Goal: Task Accomplishment & Management: Use online tool/utility

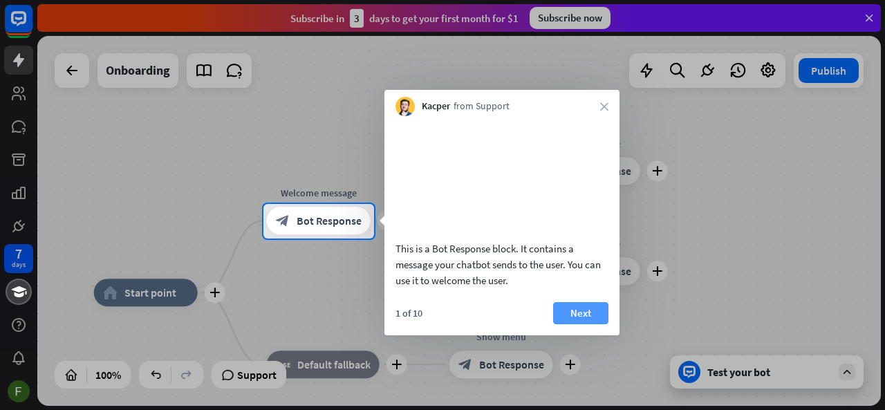
click at [574, 322] on button "Next" at bounding box center [580, 313] width 55 height 22
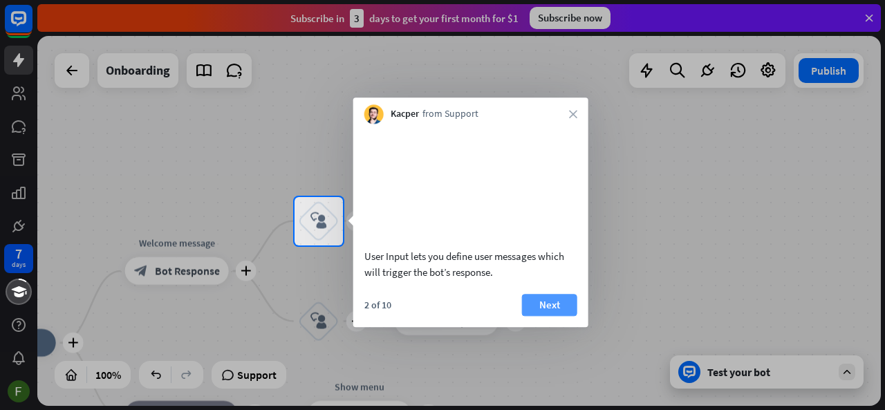
click at [565, 316] on button "Next" at bounding box center [549, 305] width 55 height 22
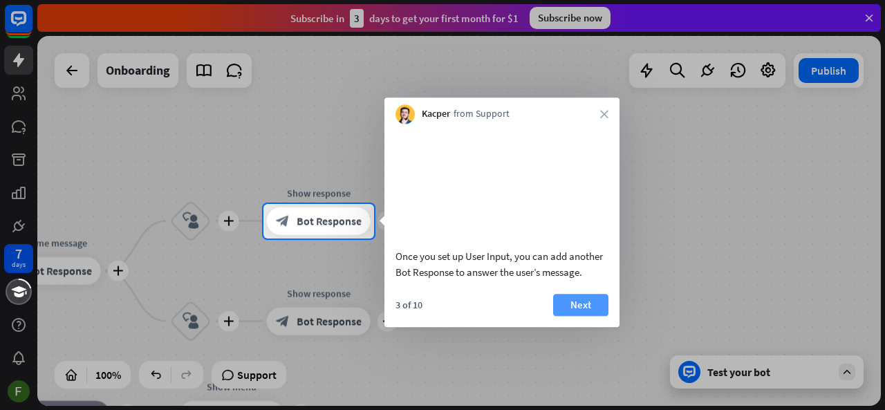
click at [565, 316] on button "Next" at bounding box center [580, 305] width 55 height 22
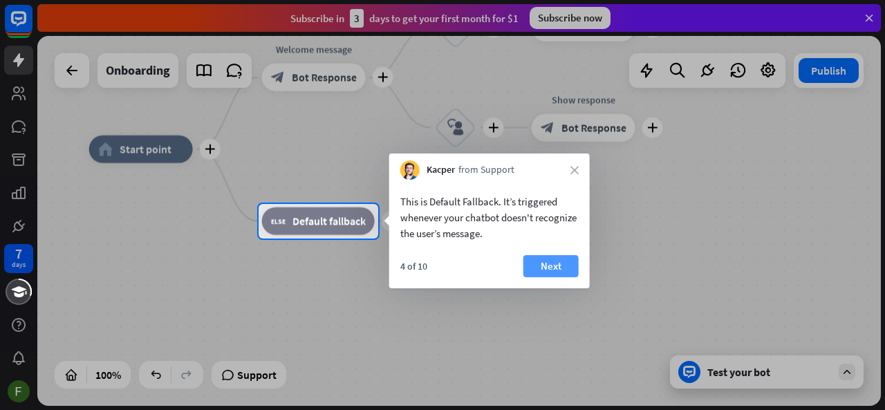
click at [568, 273] on button "Next" at bounding box center [550, 266] width 55 height 22
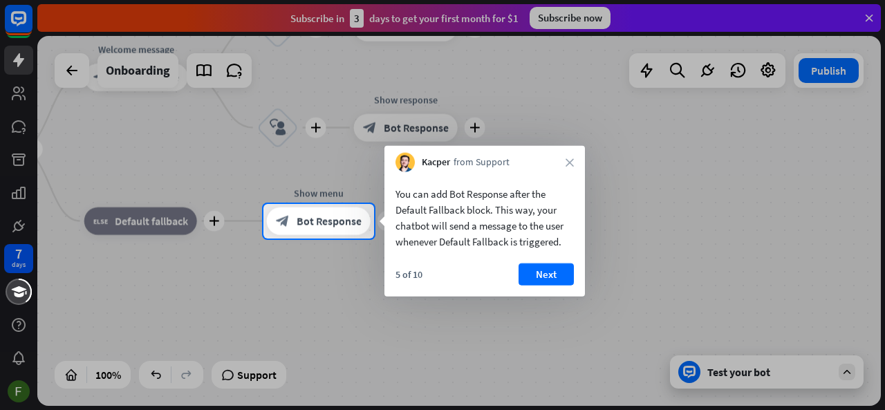
click at [568, 273] on button "Next" at bounding box center [545, 274] width 55 height 22
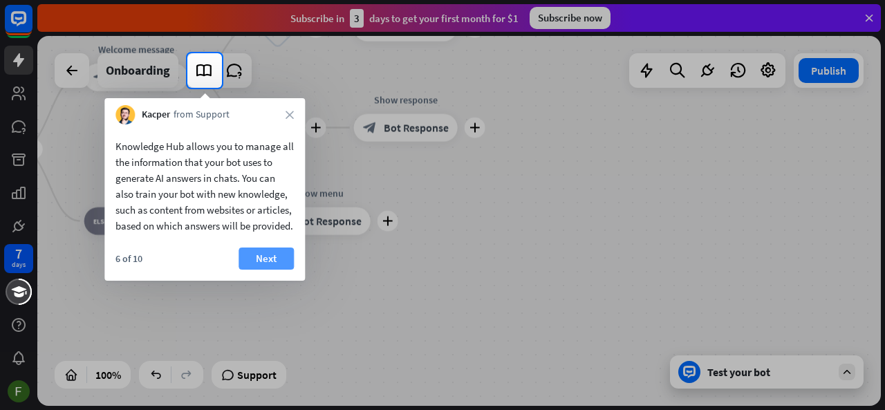
click at [245, 270] on button "Next" at bounding box center [265, 258] width 55 height 22
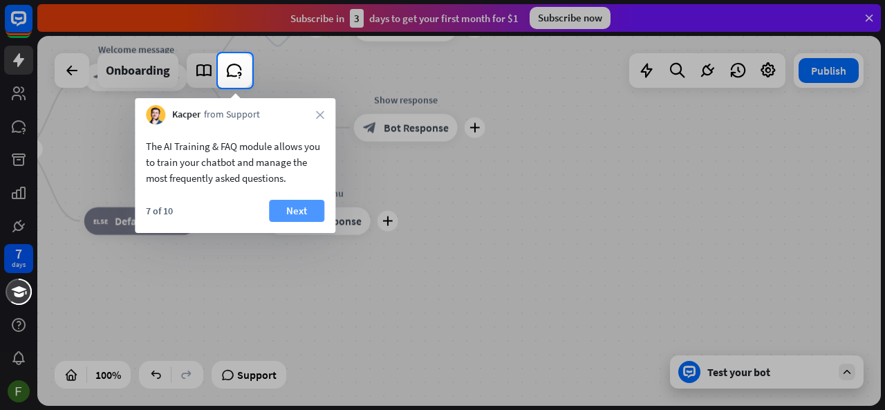
click at [289, 207] on button "Next" at bounding box center [296, 211] width 55 height 22
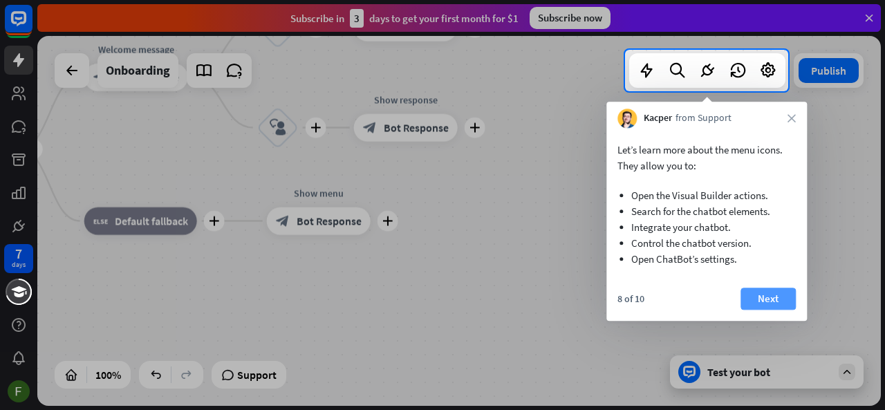
click at [778, 299] on button "Next" at bounding box center [767, 299] width 55 height 22
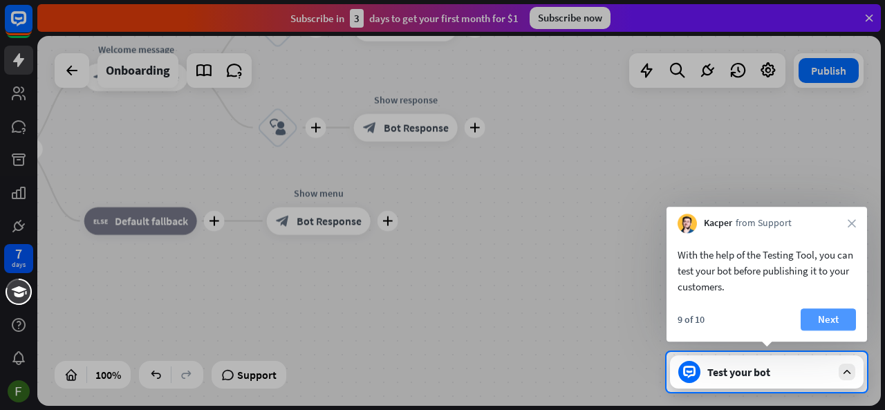
click at [843, 316] on button "Next" at bounding box center [827, 319] width 55 height 22
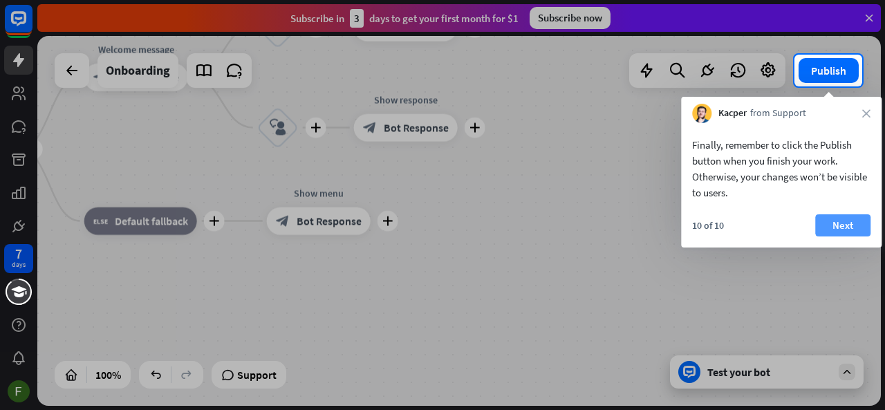
click at [850, 232] on button "Next" at bounding box center [842, 225] width 55 height 22
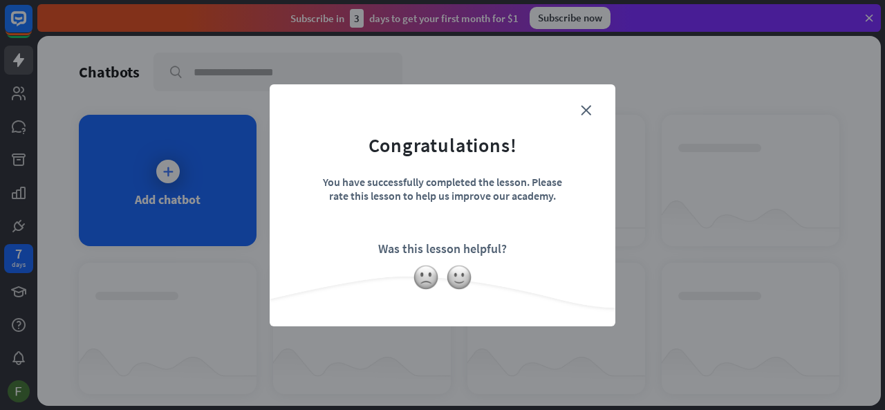
click at [259, 207] on div "close Congratulations! You have successfully completed the lesson. Please rate …" at bounding box center [442, 205] width 885 height 410
click at [590, 104] on form "Congratulations! You have successfully completed the lesson. Please rate this l…" at bounding box center [442, 184] width 311 height 165
click at [588, 107] on icon "close" at bounding box center [586, 110] width 10 height 10
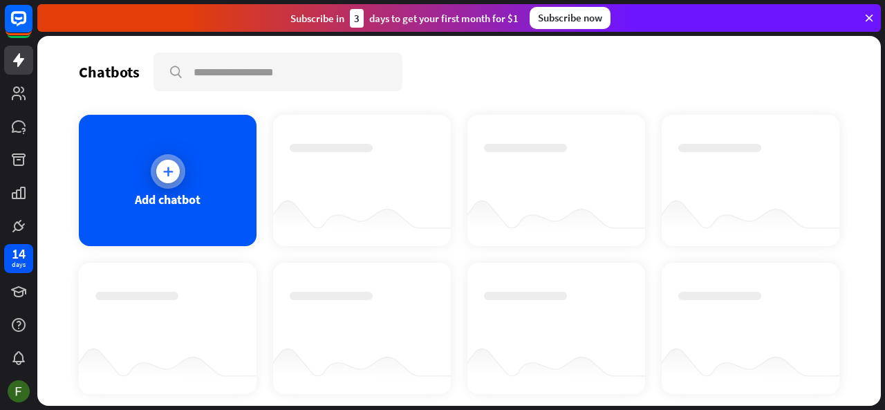
click at [187, 185] on div "Add chatbot" at bounding box center [168, 180] width 178 height 131
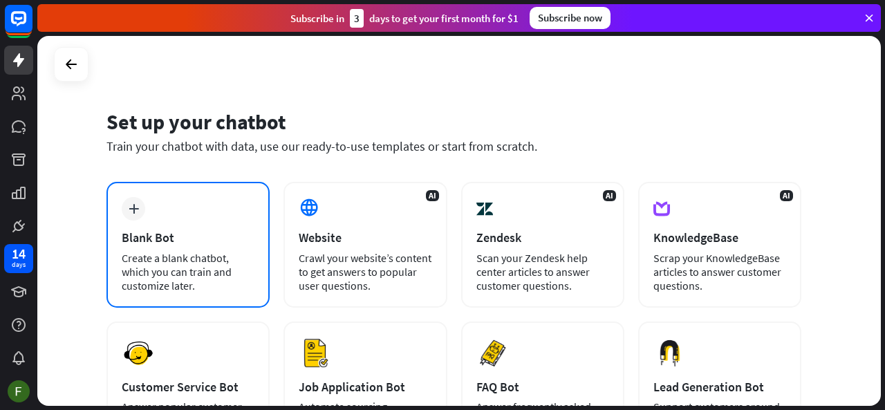
scroll to position [69, 0]
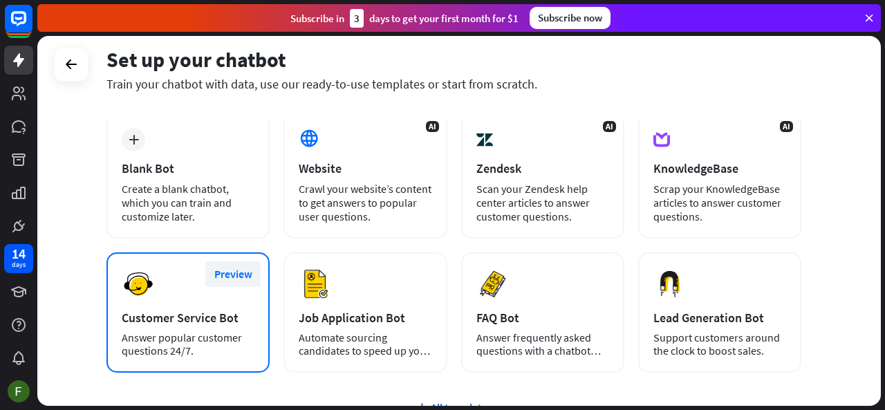
click at [224, 280] on button "Preview" at bounding box center [232, 274] width 55 height 26
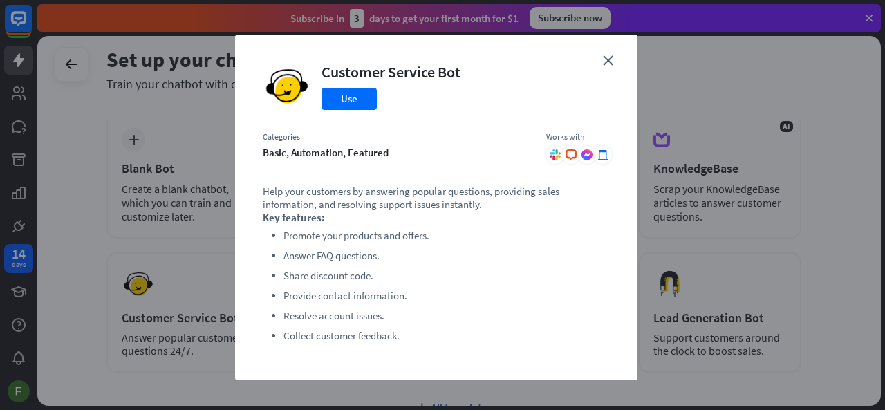
click at [135, 225] on div "close Customer Service Bot Use Categories basic, automation, featured Works wit…" at bounding box center [442, 205] width 885 height 410
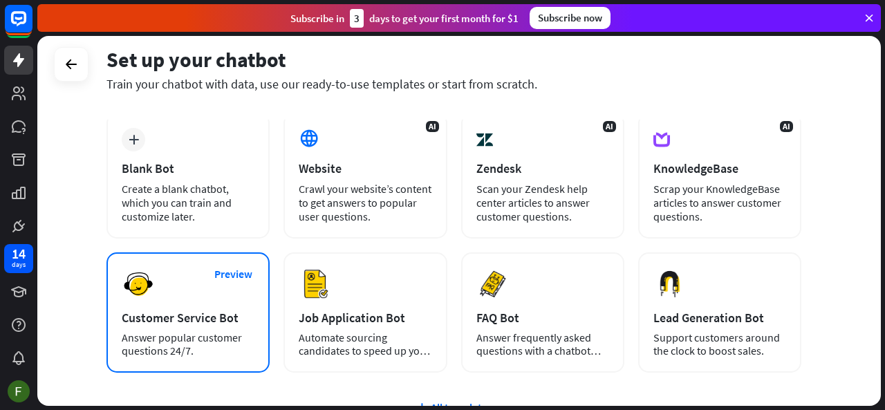
click at [176, 297] on div "Preview Customer Service Bot Answer popular customer questions 24/7." at bounding box center [187, 312] width 163 height 120
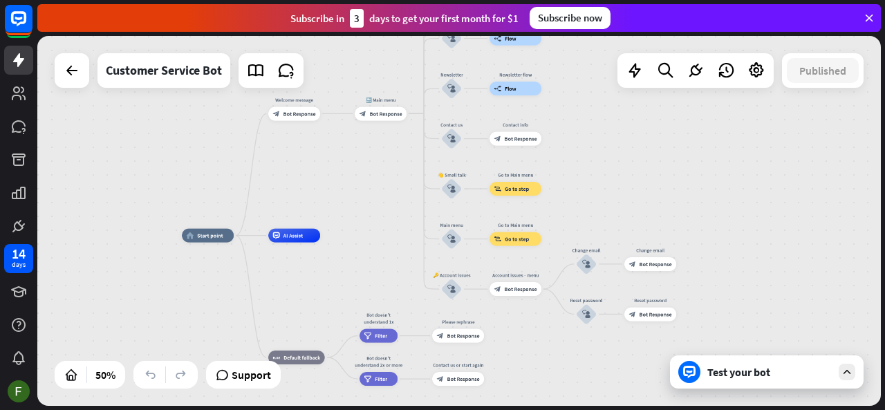
drag, startPoint x: 582, startPoint y: 216, endPoint x: 362, endPoint y: 236, distance: 220.7
click at [362, 236] on div "home_2 Start point Welcome message block_bot_response Bot Response 🔙 Main menu …" at bounding box center [393, 328] width 422 height 185
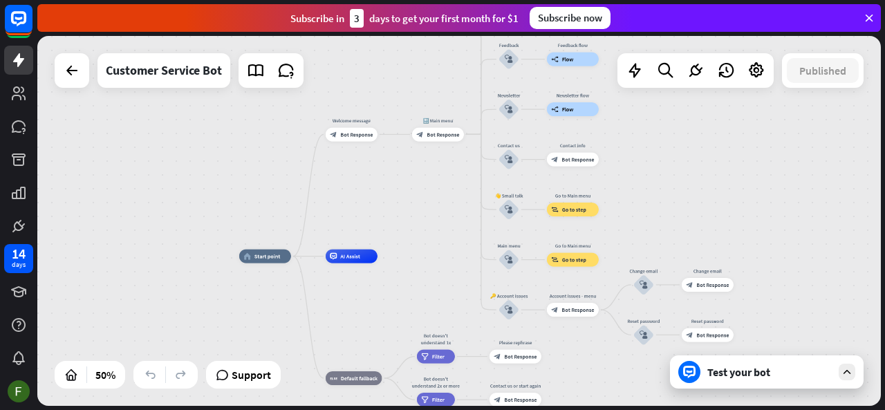
drag, startPoint x: 639, startPoint y: 154, endPoint x: 695, endPoint y: 175, distance: 60.4
click at [695, 175] on div "home_2 Start point Welcome message block_bot_response Bot Response 🔙 Main menu …" at bounding box center [458, 221] width 843 height 370
click at [792, 378] on div "Test your bot" at bounding box center [769, 372] width 124 height 14
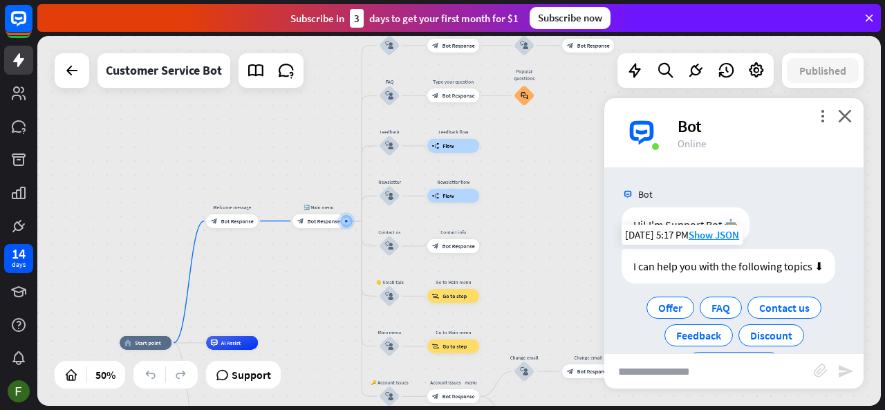
scroll to position [44, 0]
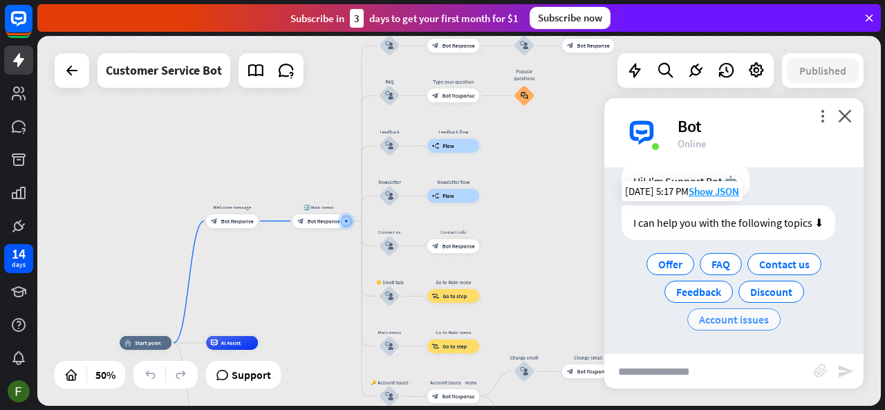
click at [723, 323] on span "Account issues" at bounding box center [734, 319] width 70 height 14
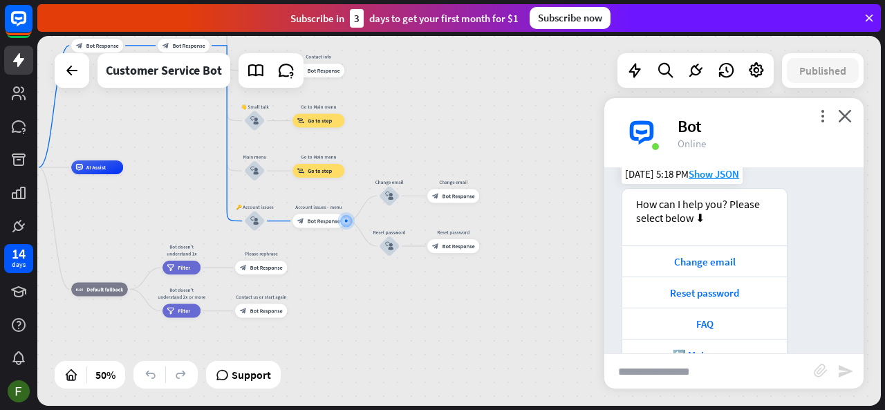
scroll to position [233, 0]
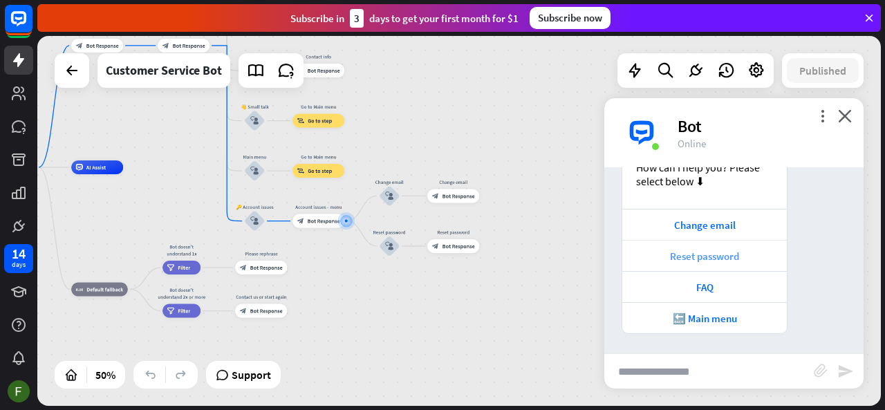
click at [742, 257] on div "Reset password" at bounding box center [704, 256] width 151 height 13
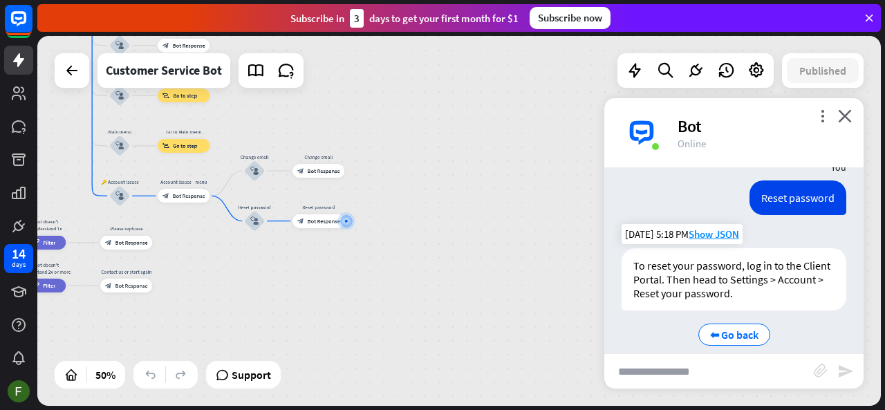
scroll to position [434, 0]
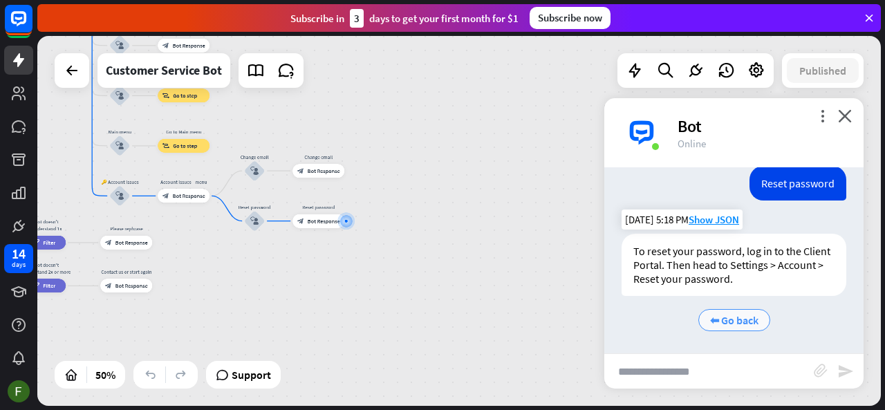
click at [738, 314] on span "⬅ Go back" at bounding box center [734, 320] width 48 height 14
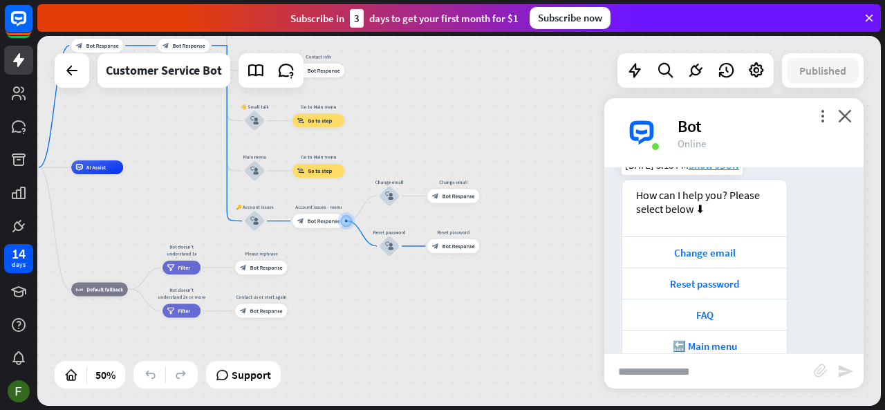
scroll to position [679, 0]
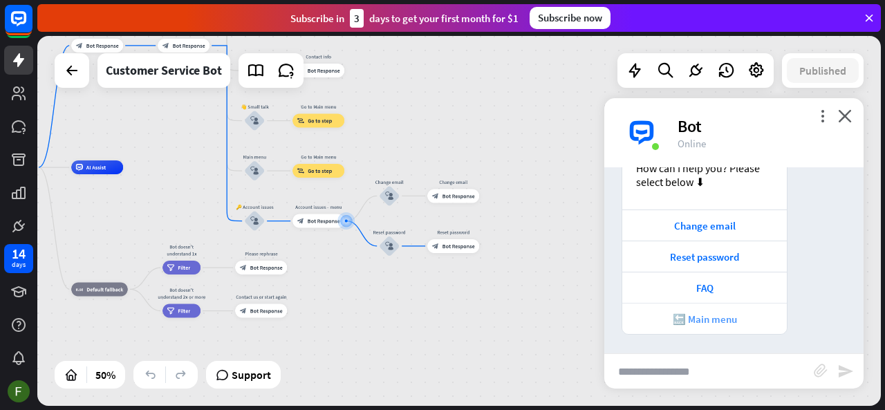
click at [743, 319] on div "🔙 Main menu" at bounding box center [704, 318] width 151 height 13
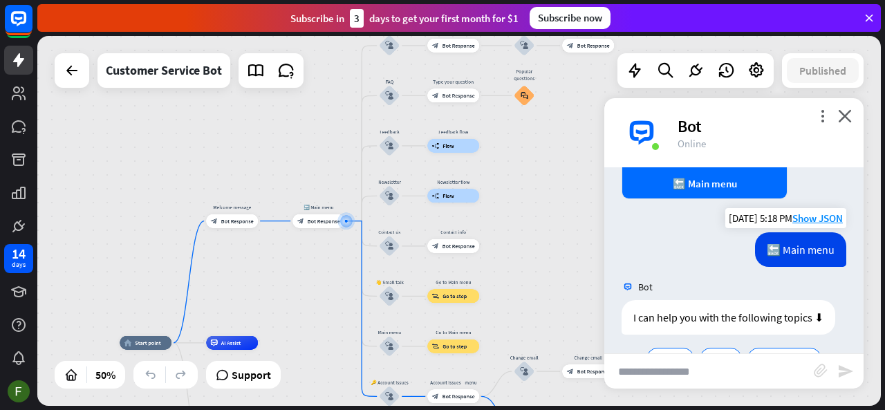
scroll to position [908, 0]
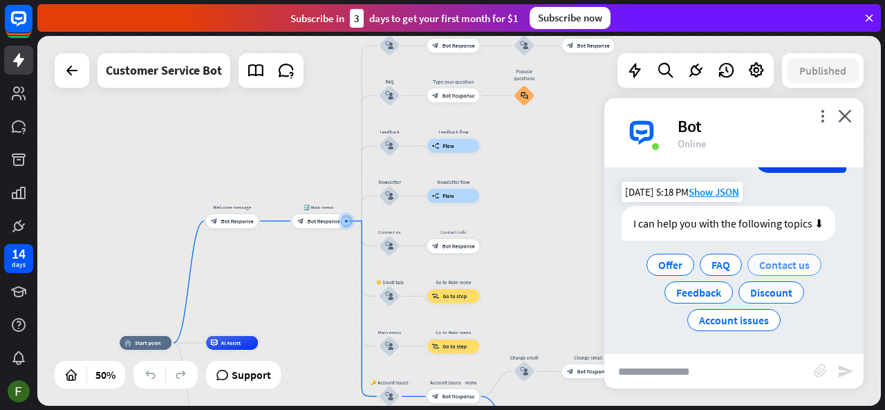
click at [787, 254] on div "Contact us" at bounding box center [784, 265] width 74 height 22
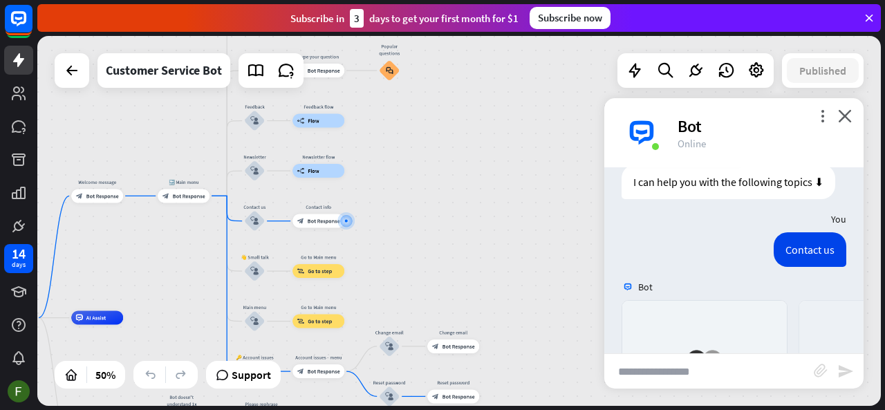
scroll to position [1189, 0]
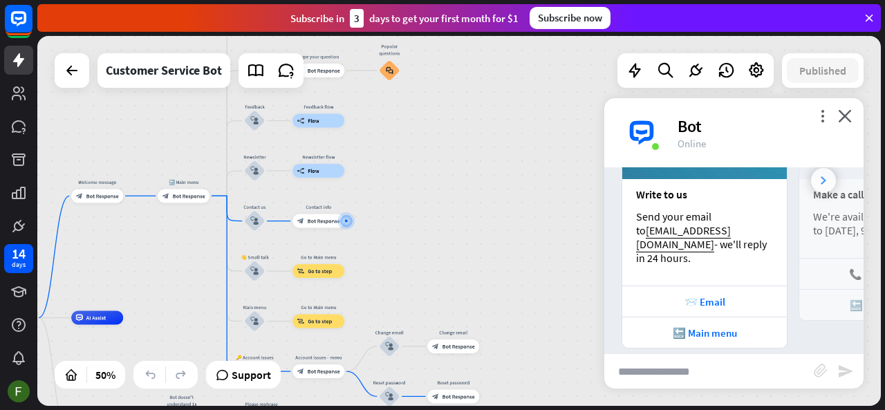
click at [820, 176] on icon at bounding box center [823, 180] width 6 height 8
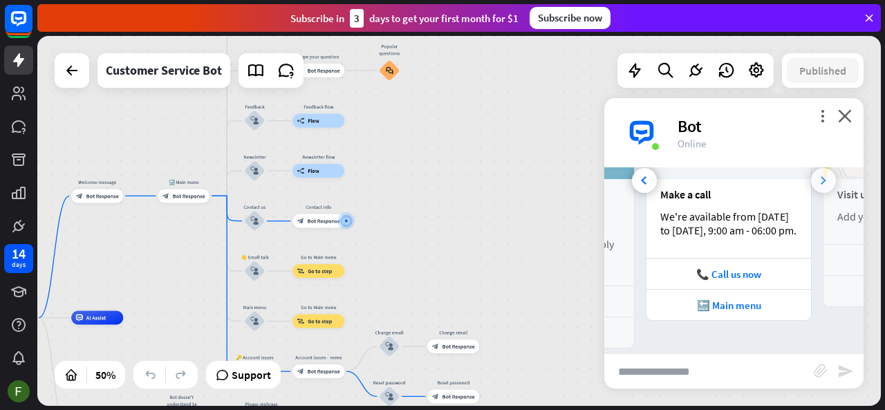
click at [820, 176] on icon at bounding box center [823, 180] width 6 height 8
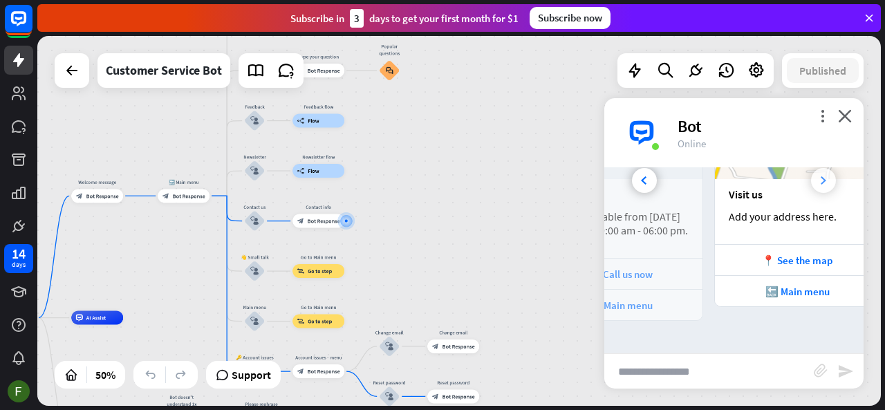
scroll to position [0, 306]
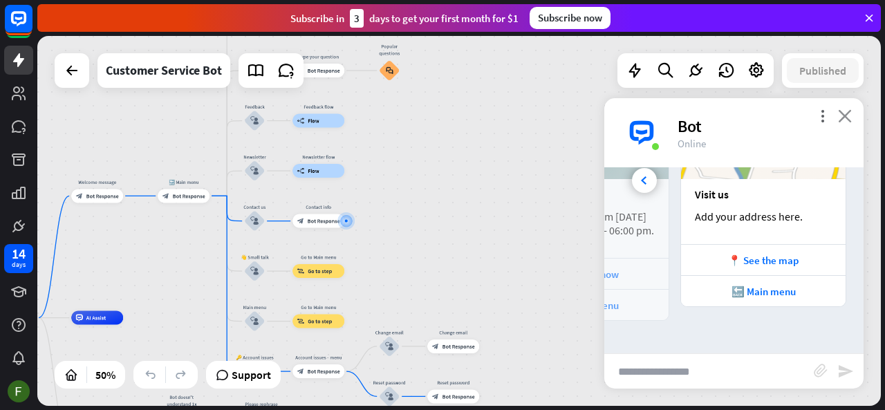
click at [843, 114] on icon "close" at bounding box center [845, 115] width 14 height 13
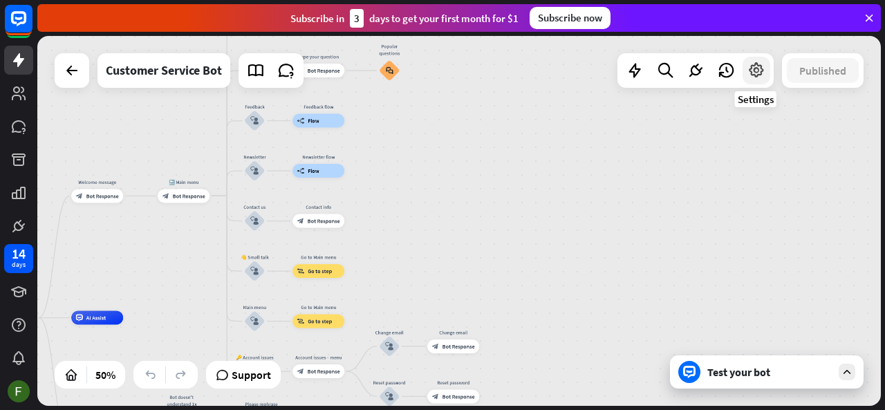
click at [755, 76] on icon at bounding box center [756, 71] width 18 height 18
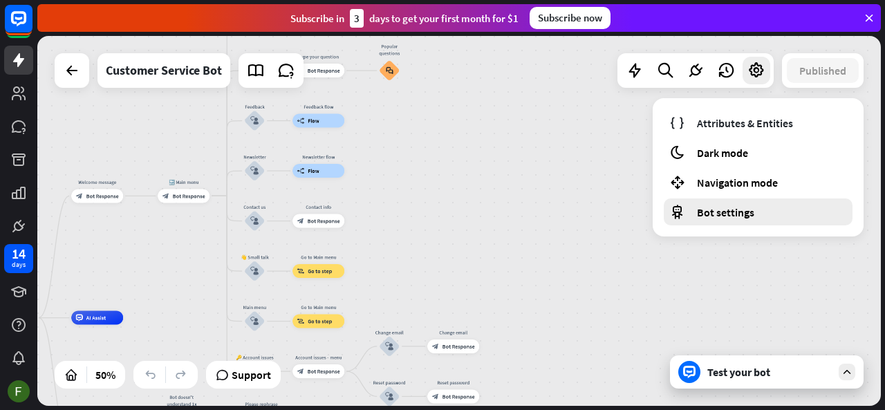
click at [747, 216] on span "Bot settings" at bounding box center [725, 212] width 57 height 14
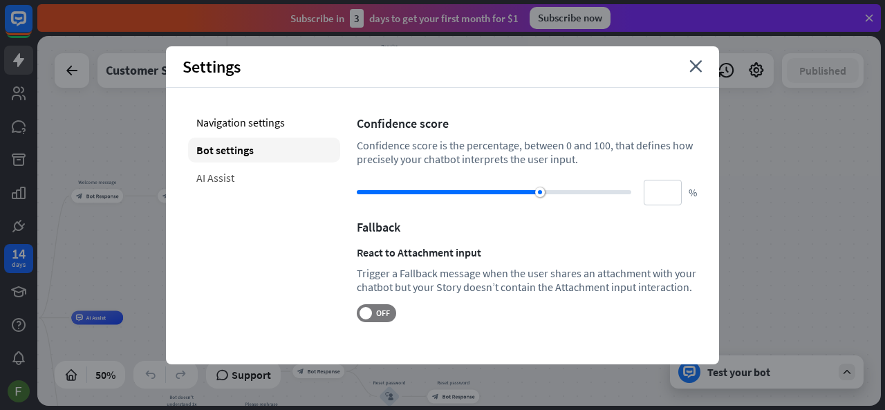
click at [217, 176] on div "AI Assist" at bounding box center [264, 177] width 152 height 25
type input "**"
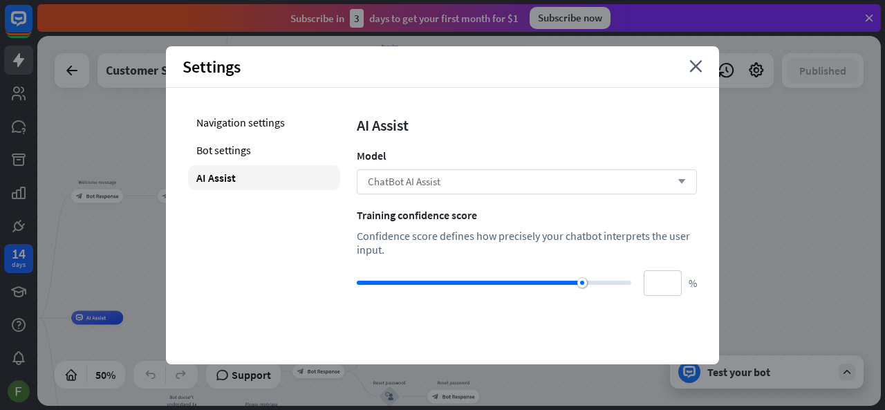
click at [517, 175] on div "ChatBot AI Assist arrow_down" at bounding box center [527, 181] width 340 height 25
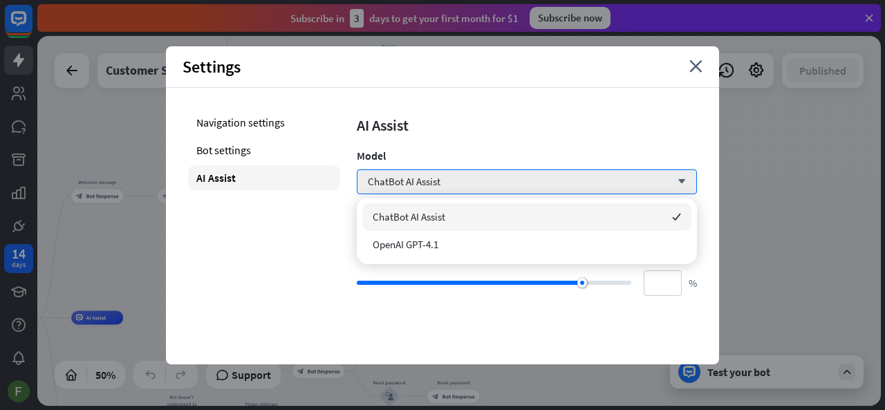
click at [528, 131] on div "AI Assist" at bounding box center [527, 124] width 340 height 19
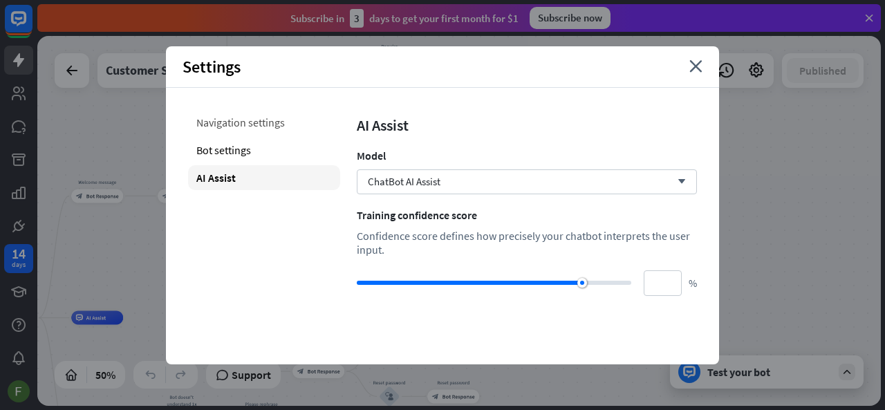
click at [241, 124] on div "Navigation settings" at bounding box center [264, 122] width 152 height 25
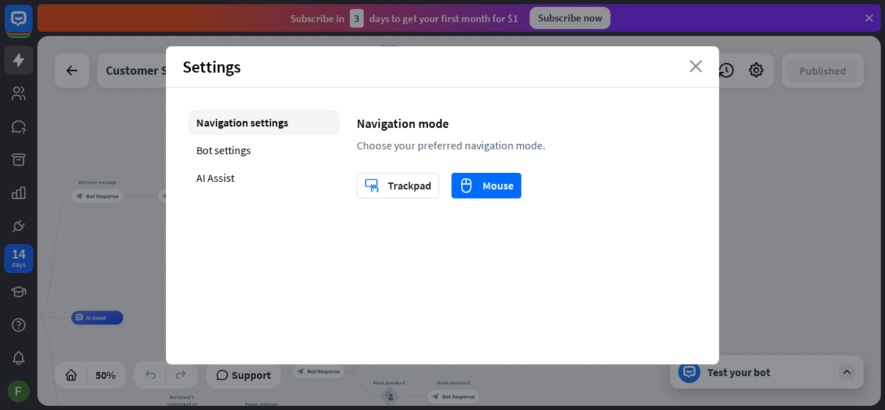
click at [693, 66] on icon "close" at bounding box center [695, 66] width 13 height 12
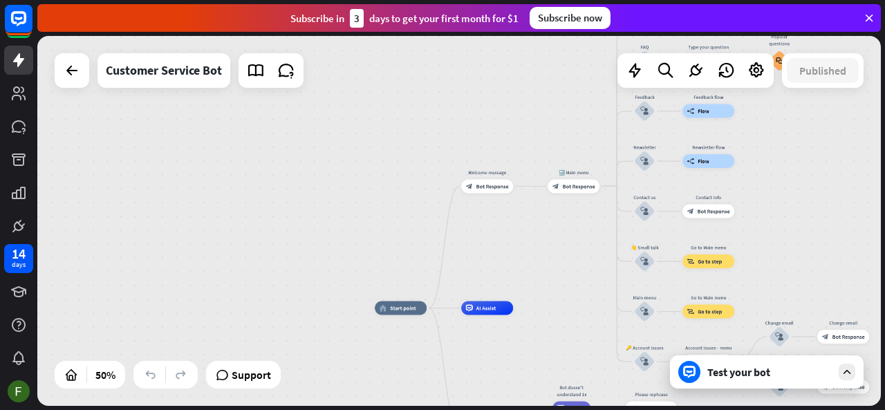
drag, startPoint x: 462, startPoint y: 187, endPoint x: 852, endPoint y: 178, distance: 390.0
click at [852, 178] on div "home_2 Start point Welcome message block_bot_response Bot Response 🔙 Main menu …" at bounding box center [458, 221] width 843 height 370
click at [641, 73] on icon at bounding box center [635, 71] width 18 height 18
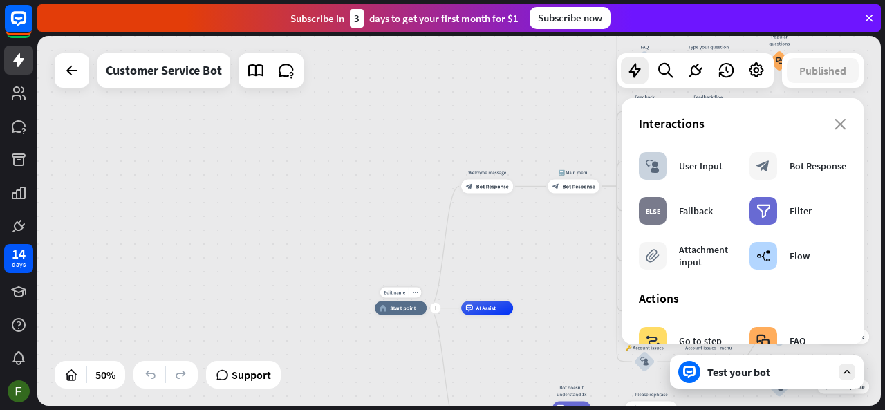
click at [393, 310] on span "Start point" at bounding box center [403, 308] width 26 height 7
click at [413, 294] on icon "more_horiz" at bounding box center [415, 293] width 6 height 6
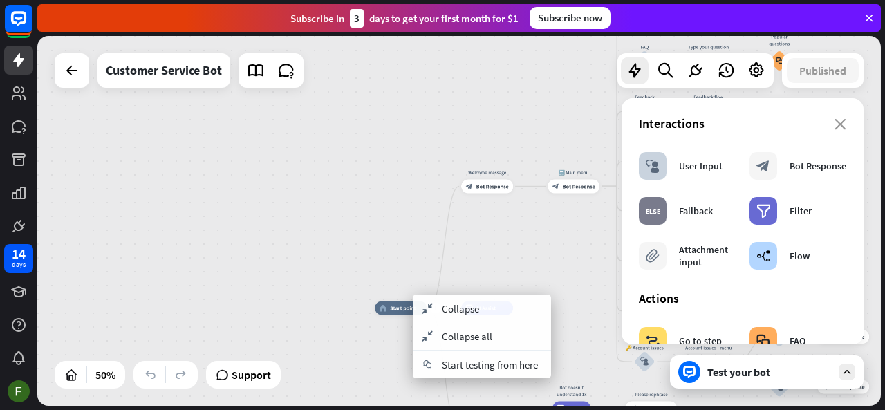
click at [391, 313] on div "home_2 Start point" at bounding box center [401, 308] width 52 height 14
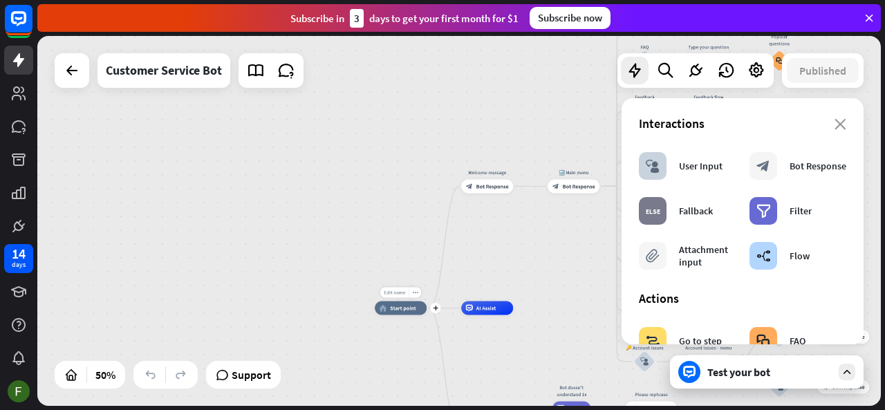
click at [392, 292] on span "Edit name" at bounding box center [394, 293] width 21 height 6
type input "**********"
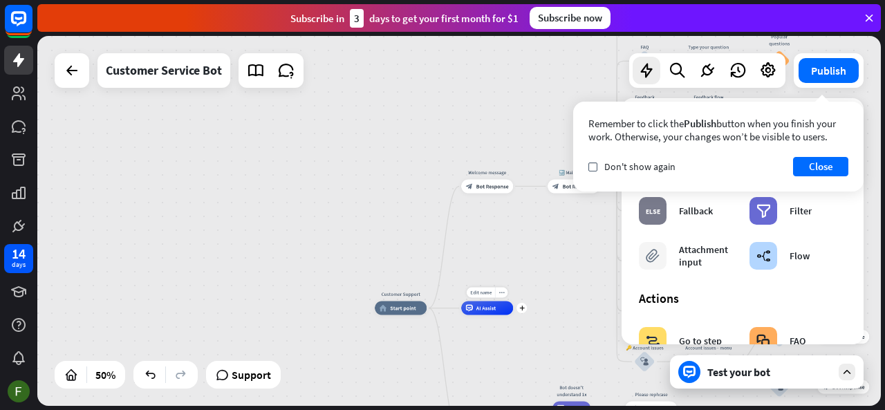
click at [487, 301] on div "Edit name more_horiz plus AI Assist" at bounding box center [487, 308] width 52 height 14
click at [478, 292] on span "Edit name" at bounding box center [480, 293] width 21 height 6
type input "**********"
click at [552, 294] on div "Customer Support home_2 Start point Welcome message block_bot_response Bot Resp…" at bounding box center [458, 221] width 843 height 370
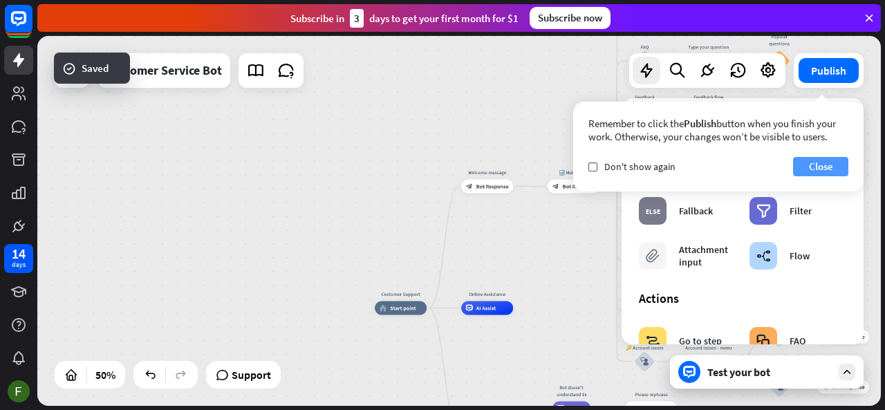
click at [833, 164] on button "Close" at bounding box center [820, 166] width 55 height 19
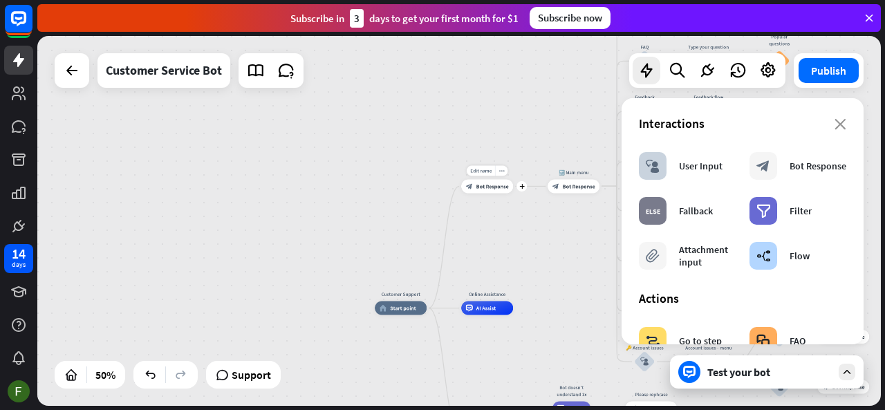
click at [495, 188] on span "Bot Response" at bounding box center [492, 185] width 32 height 7
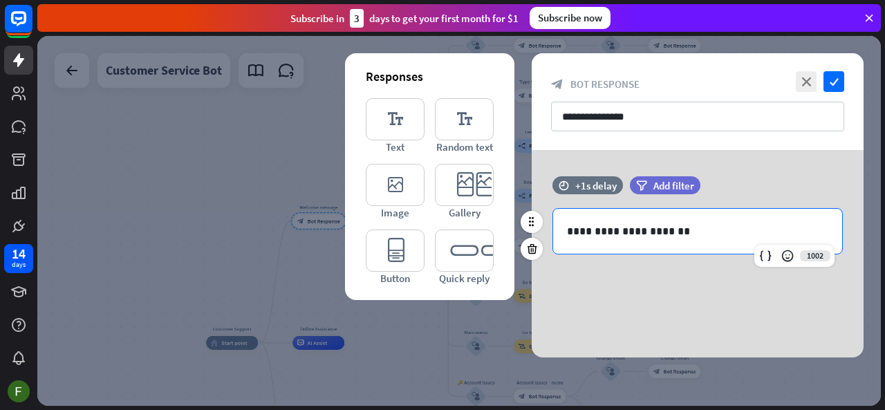
click at [641, 227] on p "**********" at bounding box center [698, 231] width 262 height 17
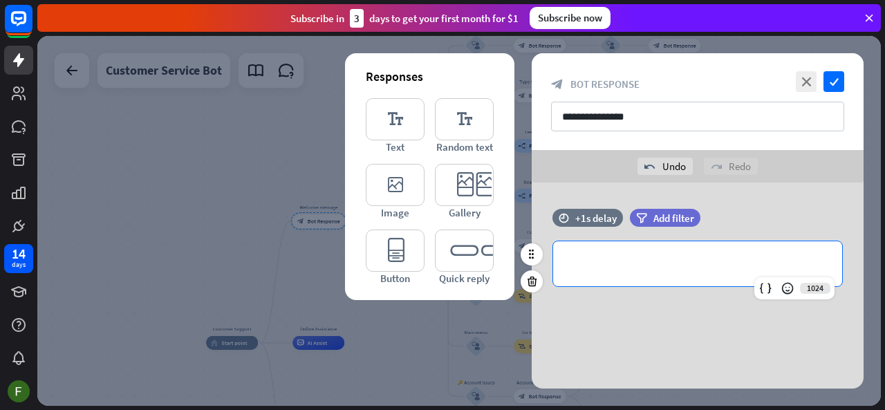
click at [657, 259] on p "**********" at bounding box center [698, 263] width 262 height 17
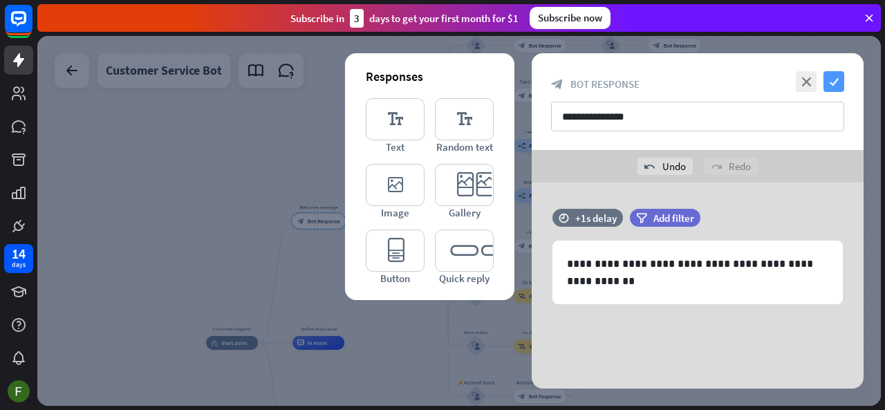
click at [831, 84] on icon "check" at bounding box center [833, 81] width 21 height 21
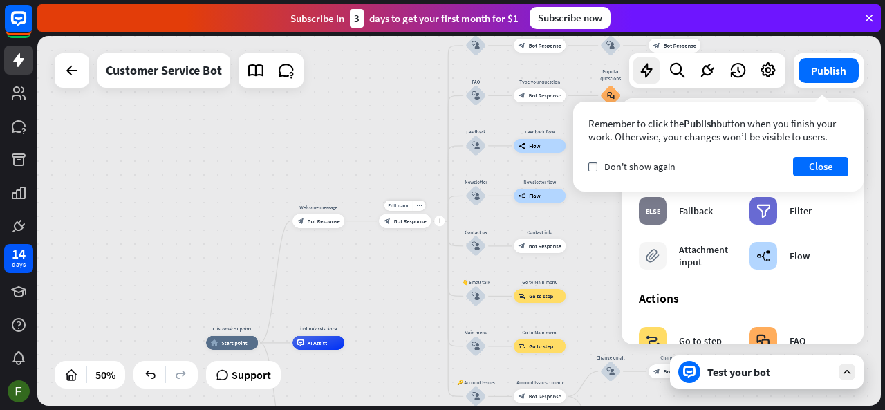
click at [404, 222] on span "Bot Response" at bounding box center [410, 221] width 32 height 7
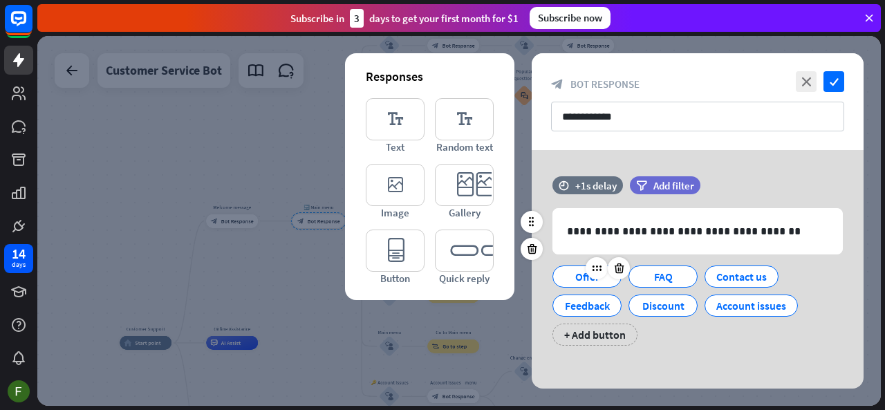
click at [579, 281] on div "Offer" at bounding box center [587, 276] width 46 height 21
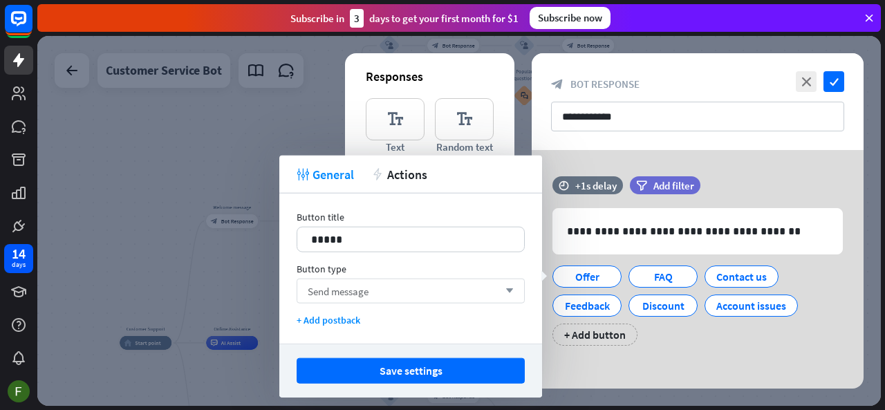
click at [478, 289] on div "Send message arrow_down" at bounding box center [411, 291] width 228 height 25
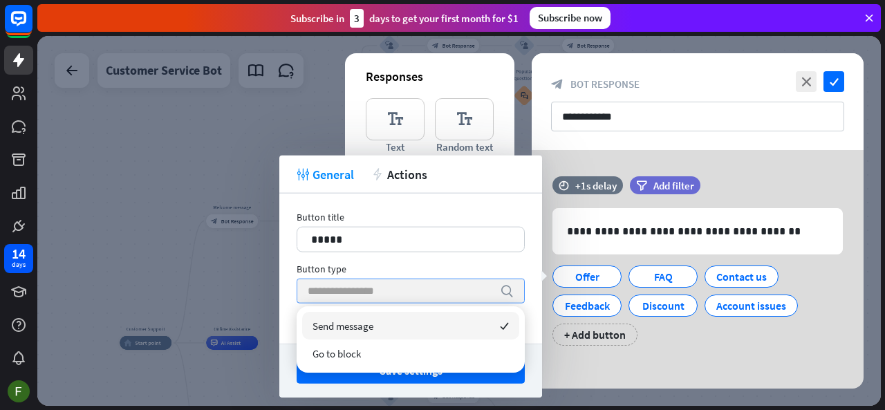
click at [478, 289] on input "search" at bounding box center [400, 291] width 185 height 24
click at [472, 263] on div "Button type" at bounding box center [411, 269] width 228 height 12
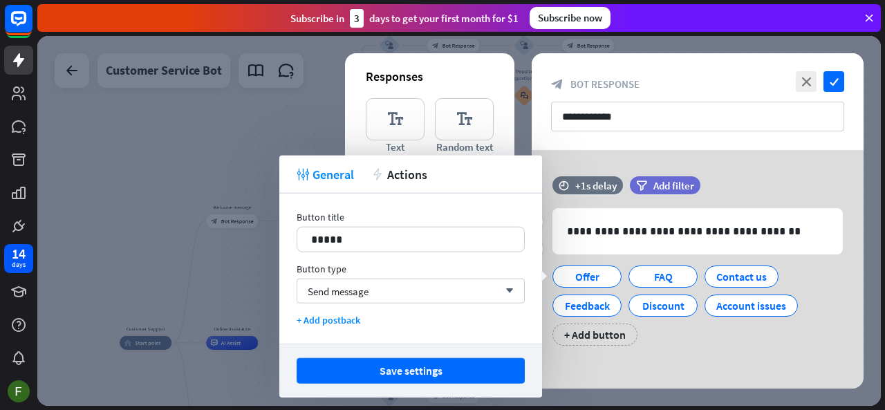
click at [740, 180] on div "filter Add filter" at bounding box center [700, 185] width 140 height 18
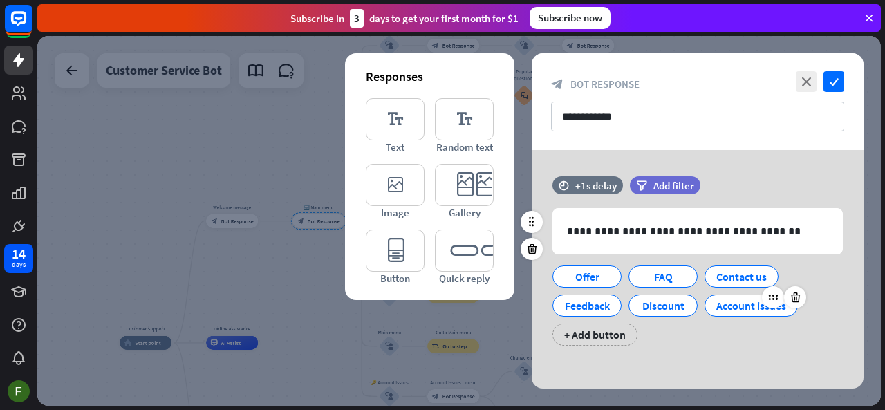
click at [745, 311] on div "Account issues" at bounding box center [751, 305] width 70 height 21
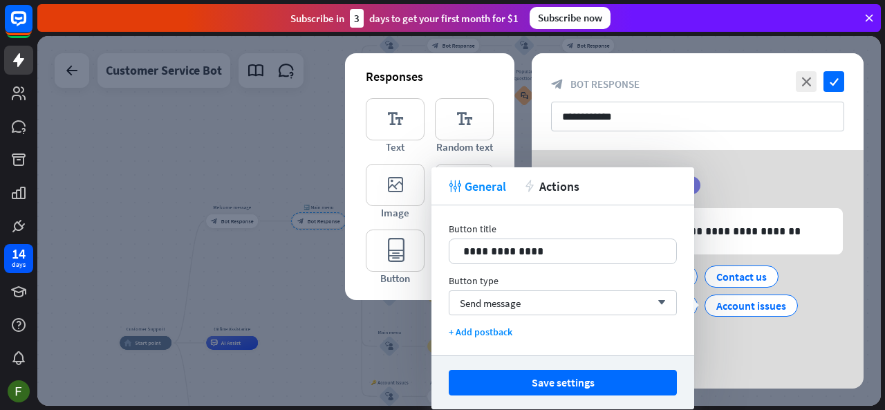
click at [740, 158] on div "**********" at bounding box center [698, 272] width 332 height 244
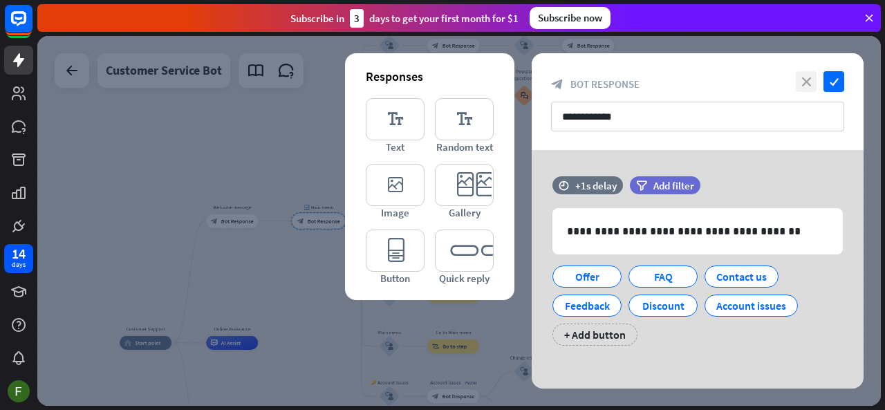
click at [812, 80] on icon "close" at bounding box center [806, 81] width 21 height 21
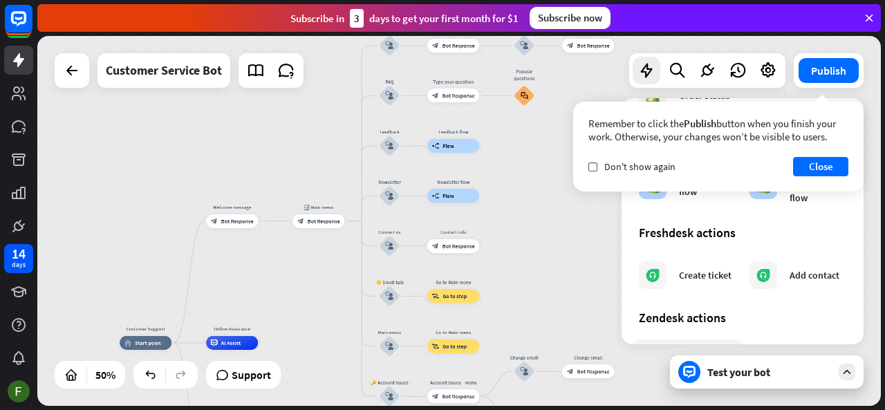
scroll to position [799, 0]
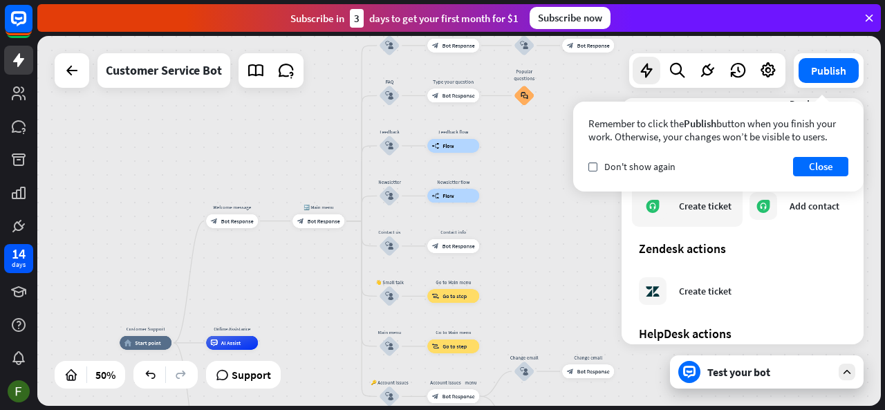
click at [696, 208] on div "Create ticket" at bounding box center [705, 206] width 53 height 12
click at [824, 169] on button "Close" at bounding box center [820, 166] width 55 height 19
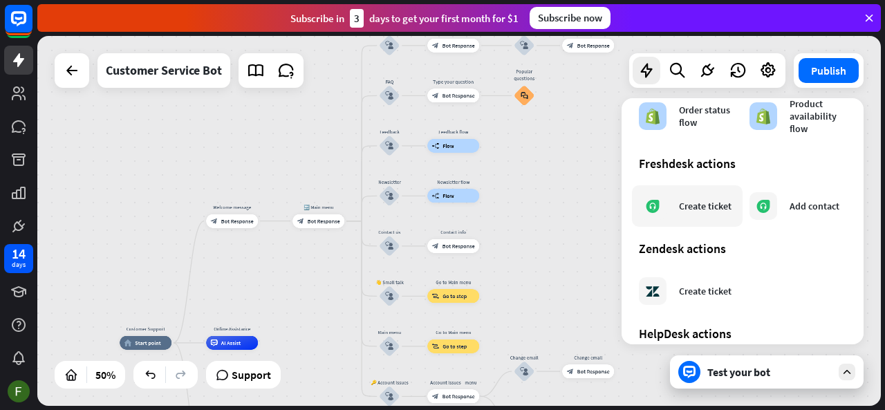
click at [675, 211] on div "Create ticket" at bounding box center [685, 206] width 93 height 28
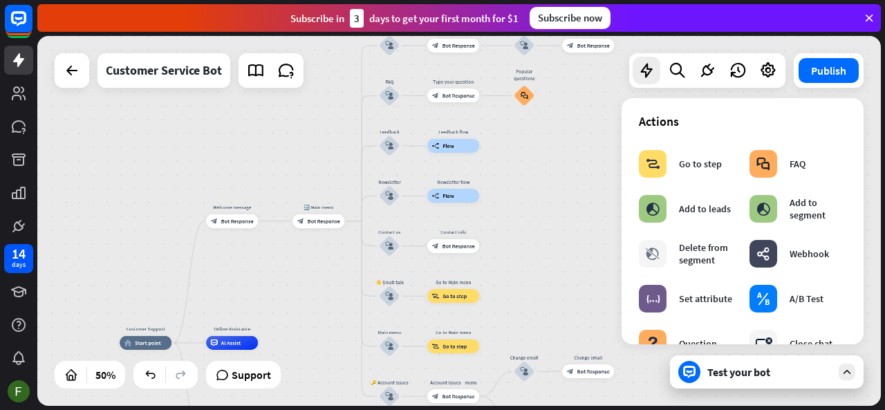
scroll to position [0, 0]
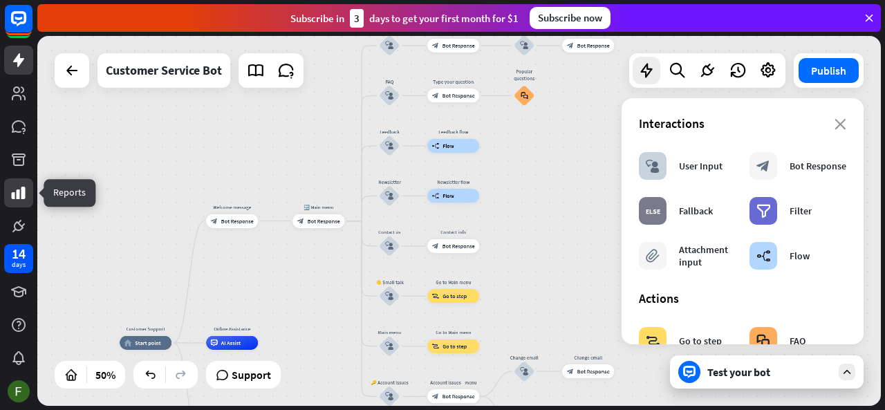
click at [18, 197] on icon at bounding box center [19, 193] width 14 height 12
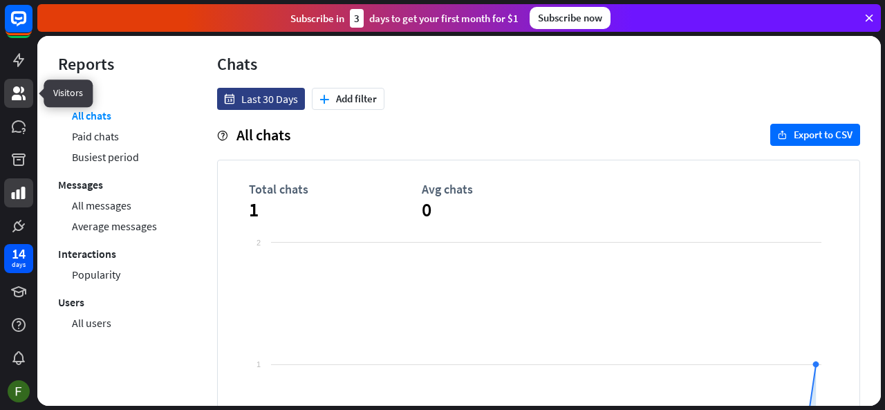
click at [15, 93] on icon at bounding box center [18, 93] width 17 height 17
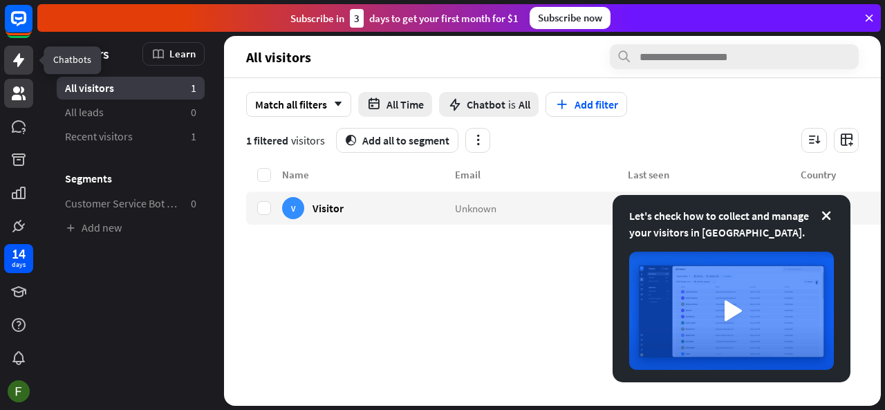
click at [22, 65] on icon at bounding box center [18, 60] width 17 height 17
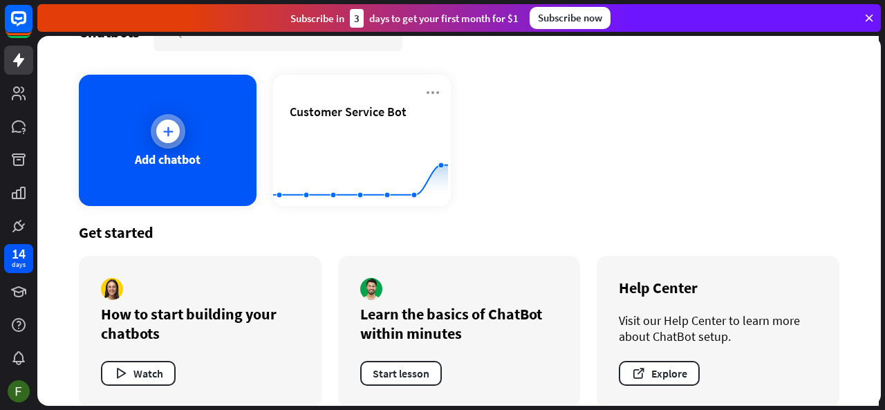
scroll to position [58, 0]
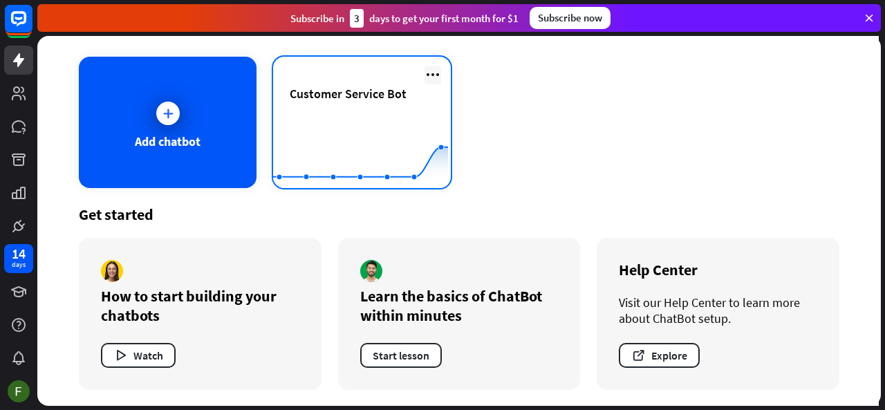
click at [424, 72] on icon at bounding box center [432, 74] width 17 height 17
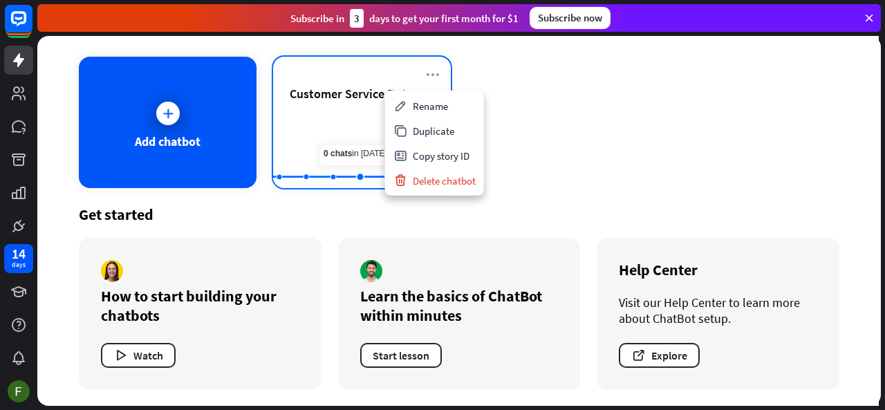
click at [359, 115] on rect at bounding box center [360, 154] width 175 height 86
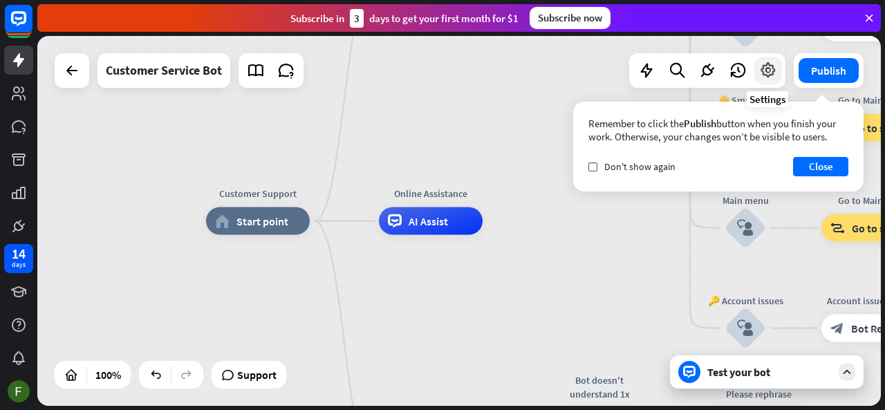
click at [766, 73] on icon at bounding box center [768, 71] width 18 height 18
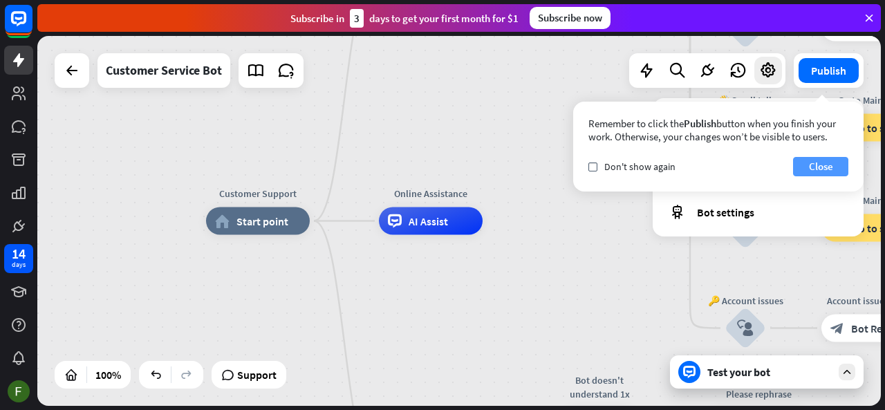
click at [814, 163] on button "Close" at bounding box center [820, 166] width 55 height 19
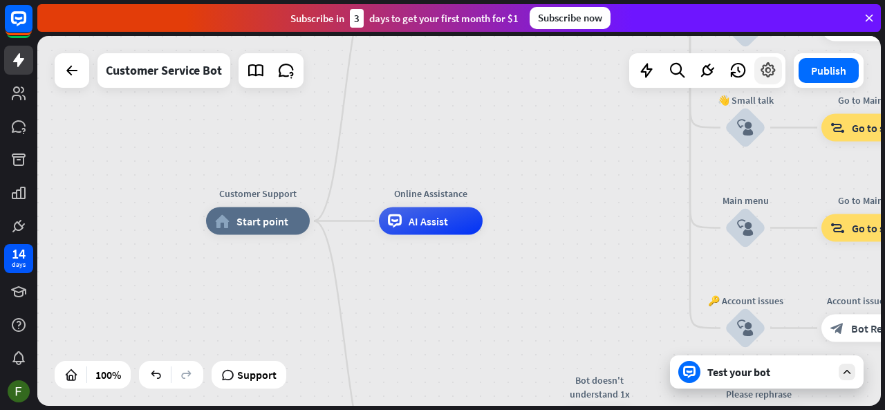
click at [760, 70] on icon at bounding box center [768, 71] width 18 height 18
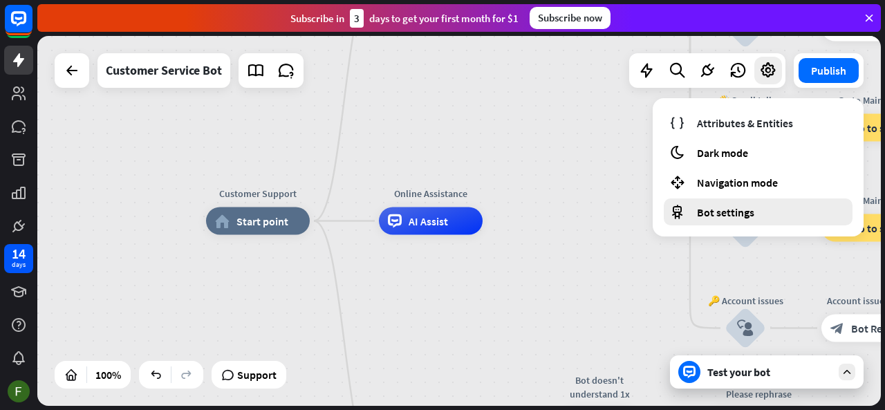
click at [761, 209] on div "Bot settings" at bounding box center [758, 211] width 189 height 27
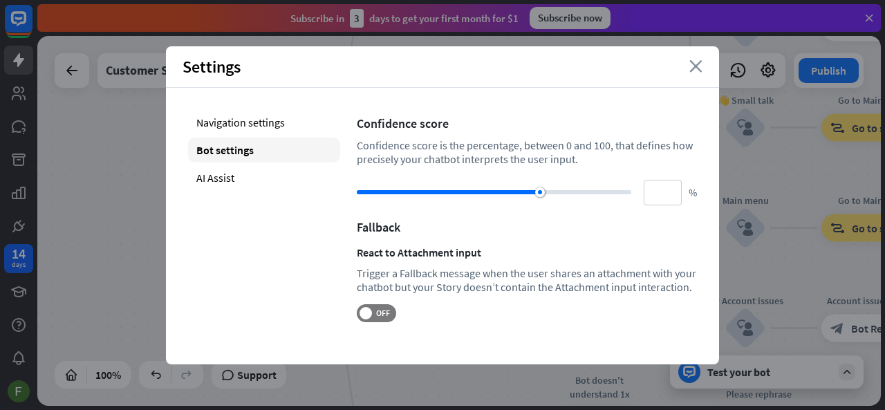
click at [694, 67] on icon "close" at bounding box center [695, 66] width 13 height 12
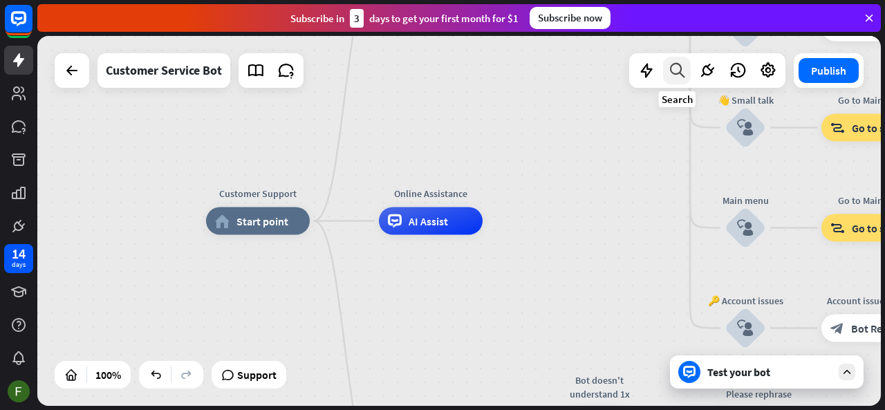
click at [679, 79] on div at bounding box center [677, 71] width 28 height 28
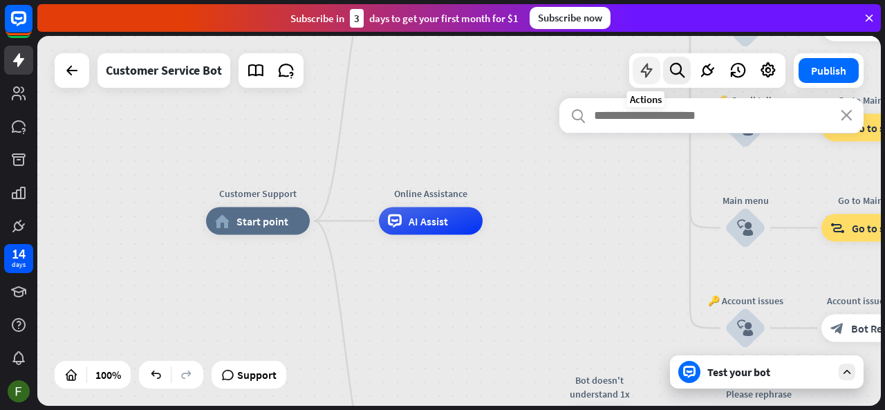
click at [652, 75] on icon at bounding box center [646, 71] width 18 height 18
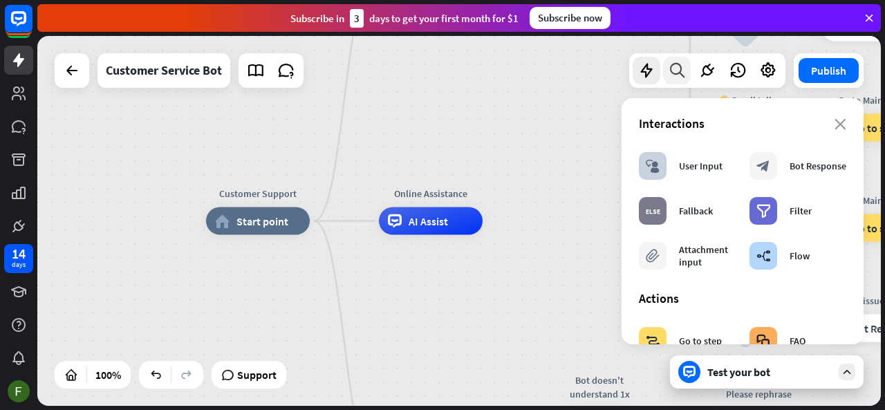
click at [682, 71] on icon at bounding box center [677, 71] width 19 height 18
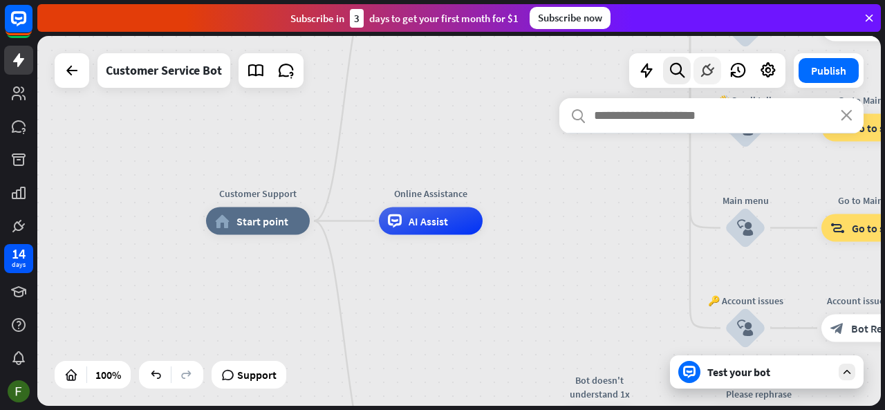
click at [706, 70] on icon at bounding box center [707, 71] width 18 height 18
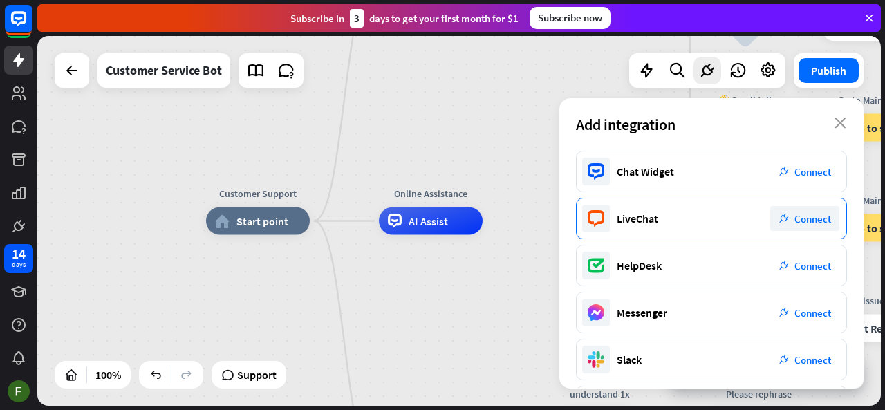
click at [672, 225] on div "LiveChat plug_integration Connect" at bounding box center [711, 218] width 271 height 41
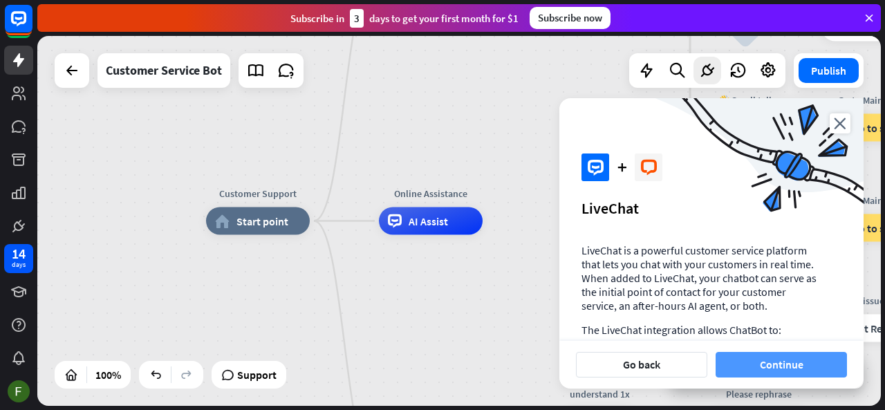
click at [780, 365] on button "Continue" at bounding box center [780, 365] width 131 height 26
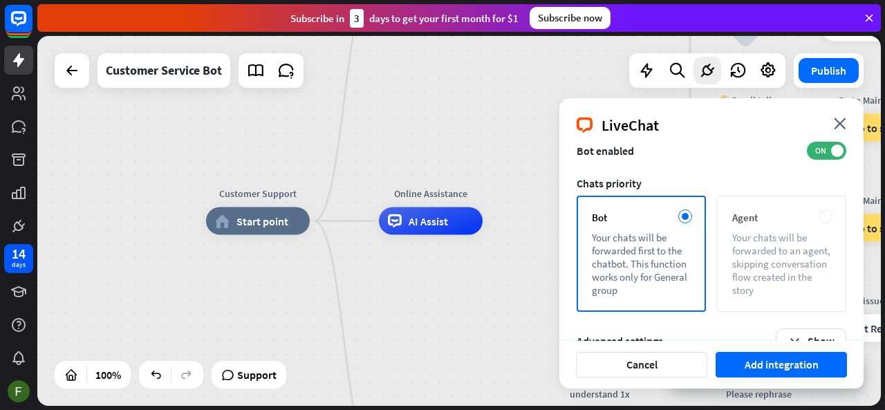
scroll to position [167, 0]
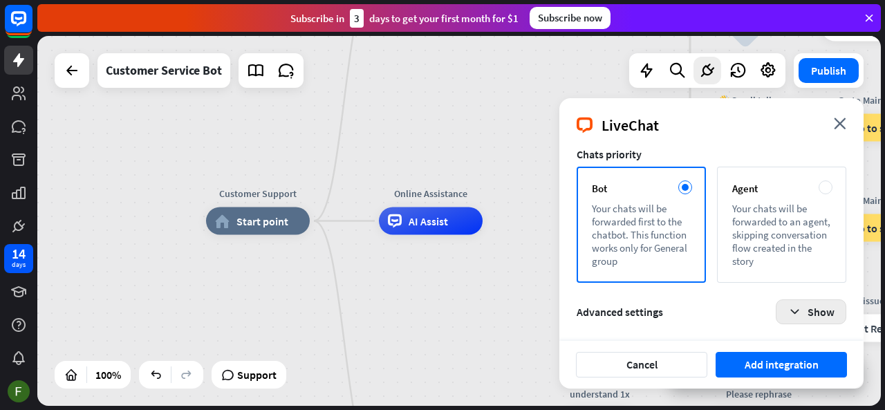
click at [809, 305] on button "Show" at bounding box center [811, 311] width 71 height 25
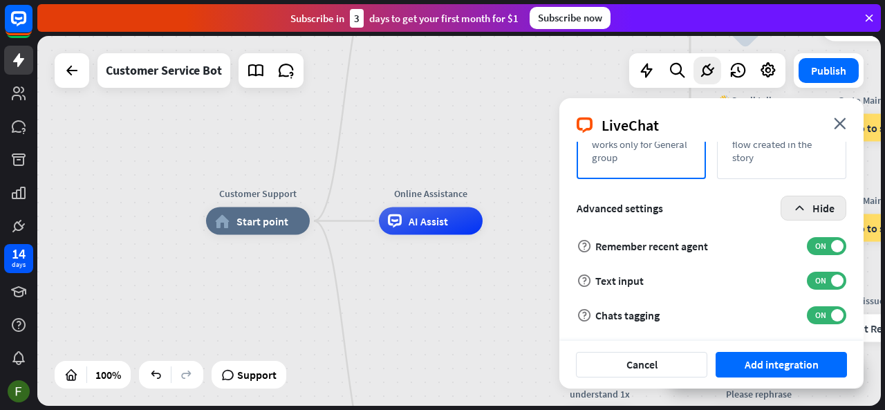
scroll to position [133, 0]
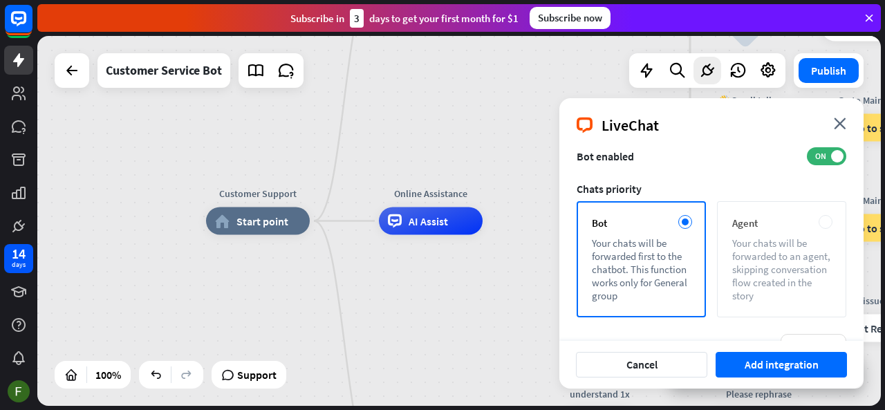
click at [789, 270] on div "Your chats will be forwarded to an agent, skipping conversation flow created in…" at bounding box center [781, 269] width 99 height 66
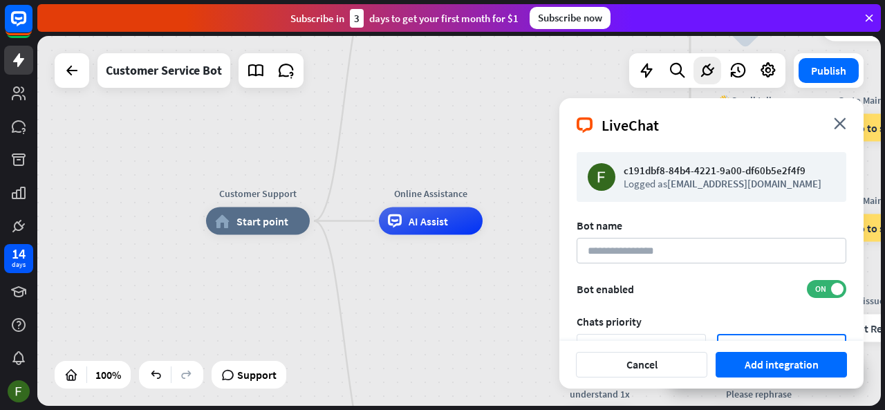
scroll to position [0, 0]
click at [734, 247] on input at bounding box center [711, 251] width 270 height 26
click at [832, 119] on div "LiveChat close" at bounding box center [711, 120] width 304 height 44
click at [837, 122] on icon "close" at bounding box center [840, 124] width 12 height 12
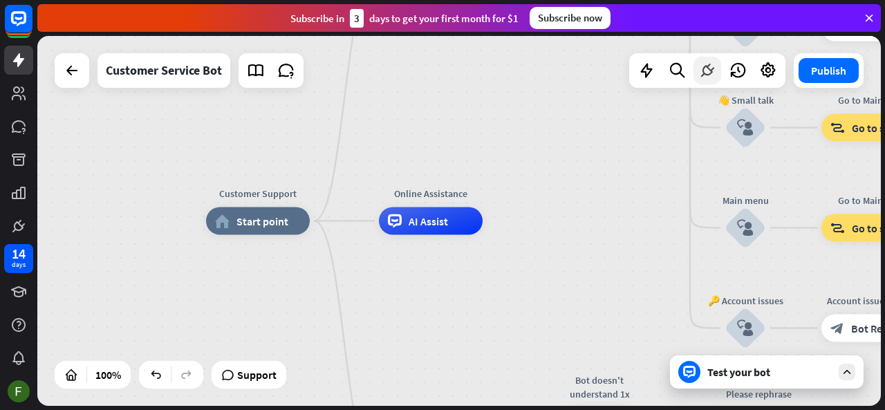
click at [710, 73] on icon at bounding box center [707, 71] width 18 height 18
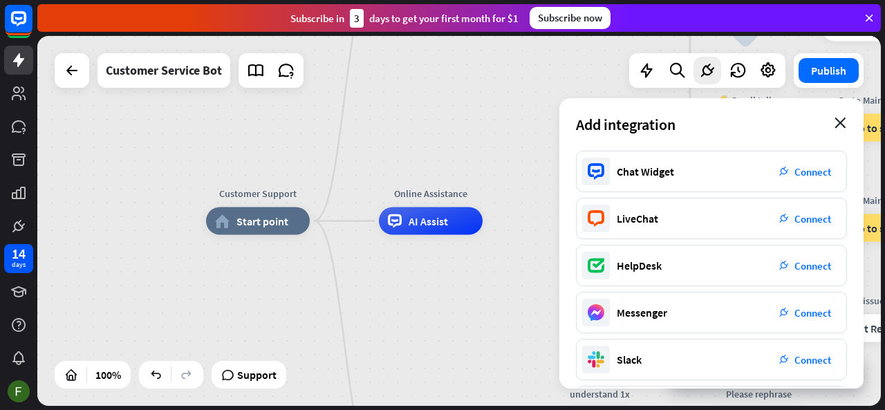
click at [842, 124] on icon "close" at bounding box center [840, 123] width 12 height 11
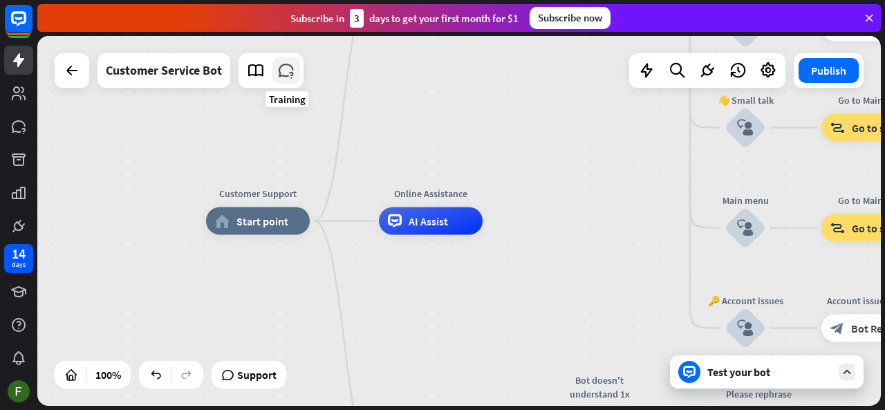
click at [284, 78] on icon at bounding box center [286, 71] width 18 height 18
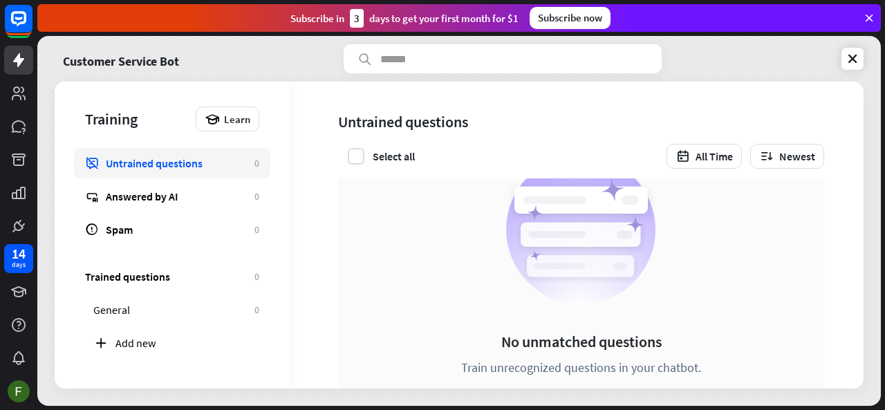
scroll to position [69, 0]
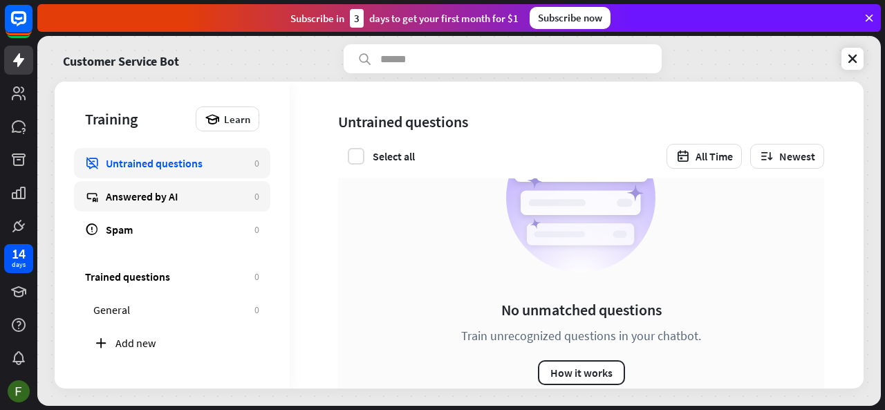
click at [199, 202] on div "Answered by AI" at bounding box center [177, 196] width 142 height 14
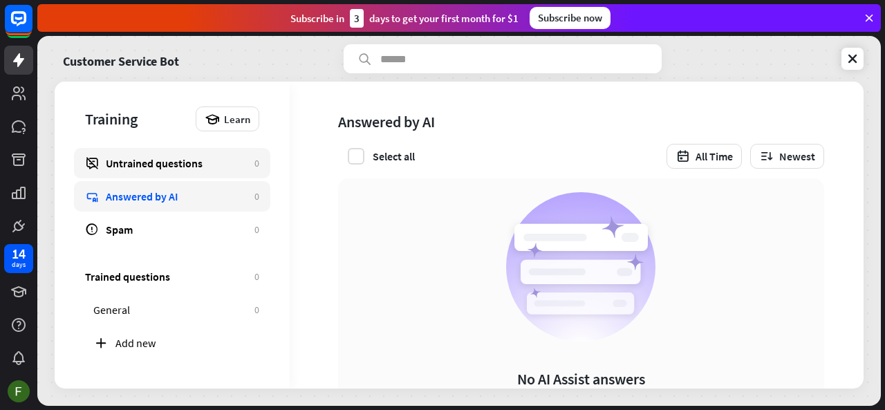
click at [198, 160] on div "Untrained questions" at bounding box center [177, 163] width 142 height 14
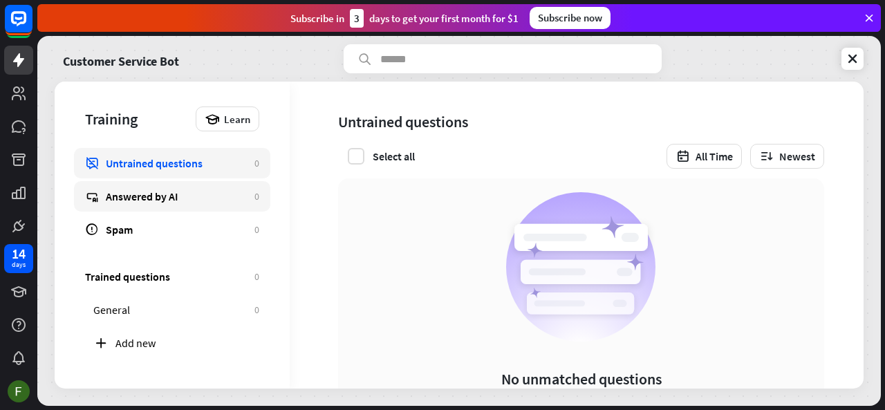
click at [203, 186] on link "Answered by AI 0" at bounding box center [172, 196] width 196 height 30
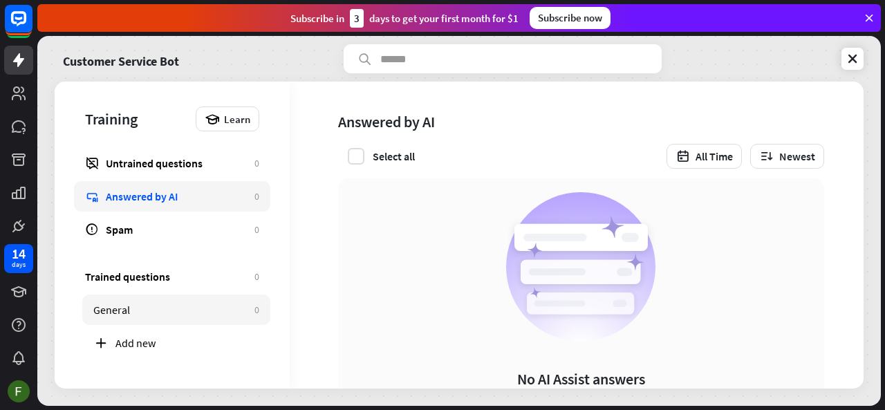
click at [212, 294] on link "General 0" at bounding box center [176, 309] width 188 height 30
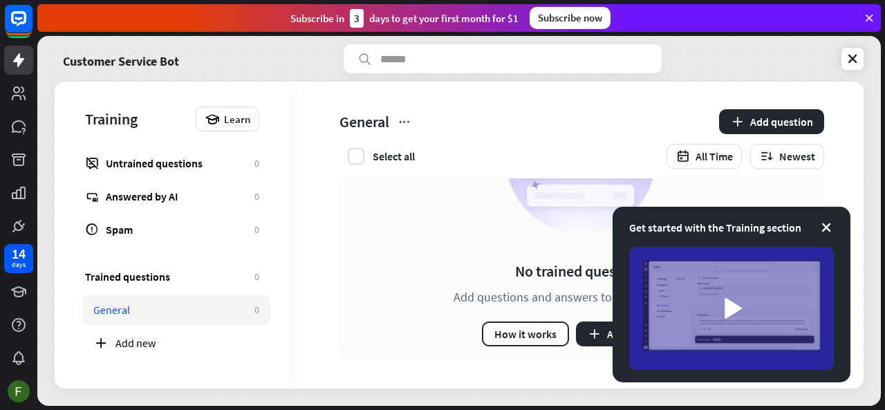
scroll to position [108, 0]
click at [415, 225] on div "No trained questions Add questions and answers to train your chatbot How it wor…" at bounding box center [581, 216] width 486 height 290
click at [823, 226] on icon at bounding box center [826, 227] width 14 height 14
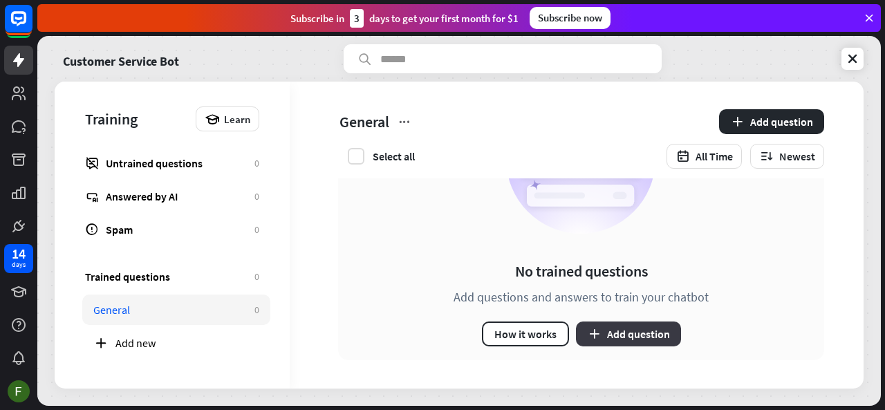
click at [632, 327] on button "Add question" at bounding box center [628, 333] width 105 height 25
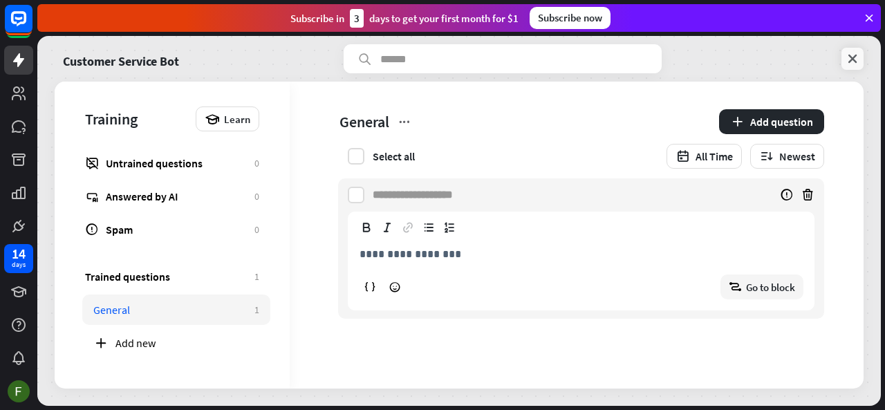
click at [858, 62] on icon at bounding box center [852, 59] width 14 height 14
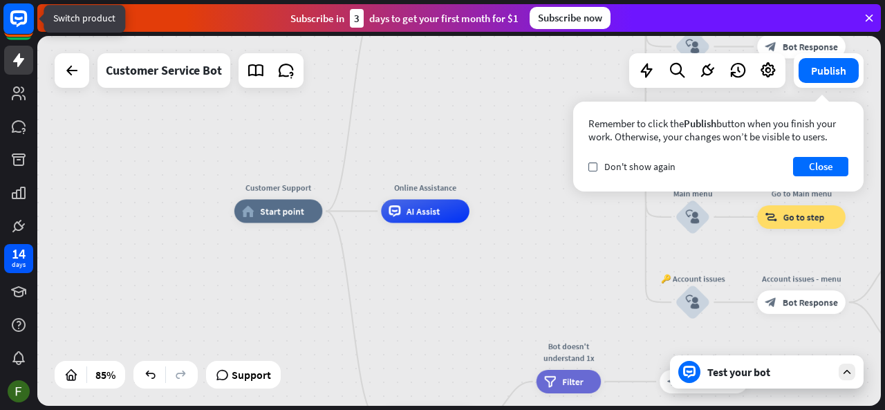
click at [18, 22] on rect at bounding box center [18, 18] width 30 height 30
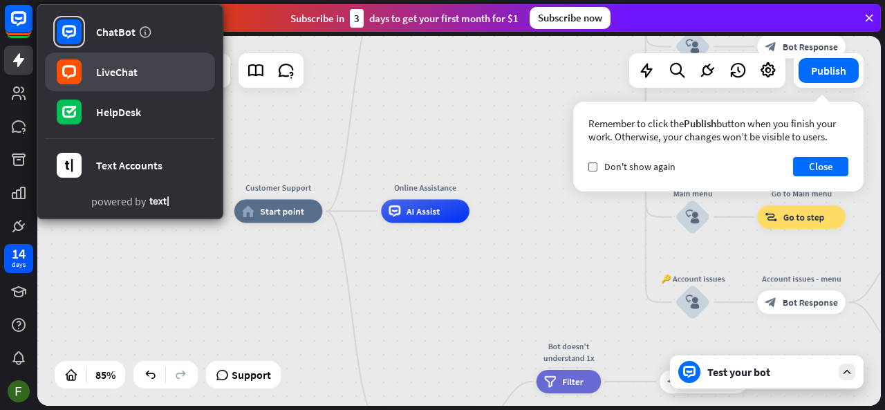
click at [146, 68] on link "LiveChat" at bounding box center [130, 72] width 170 height 39
